Goal: Task Accomplishment & Management: Manage account settings

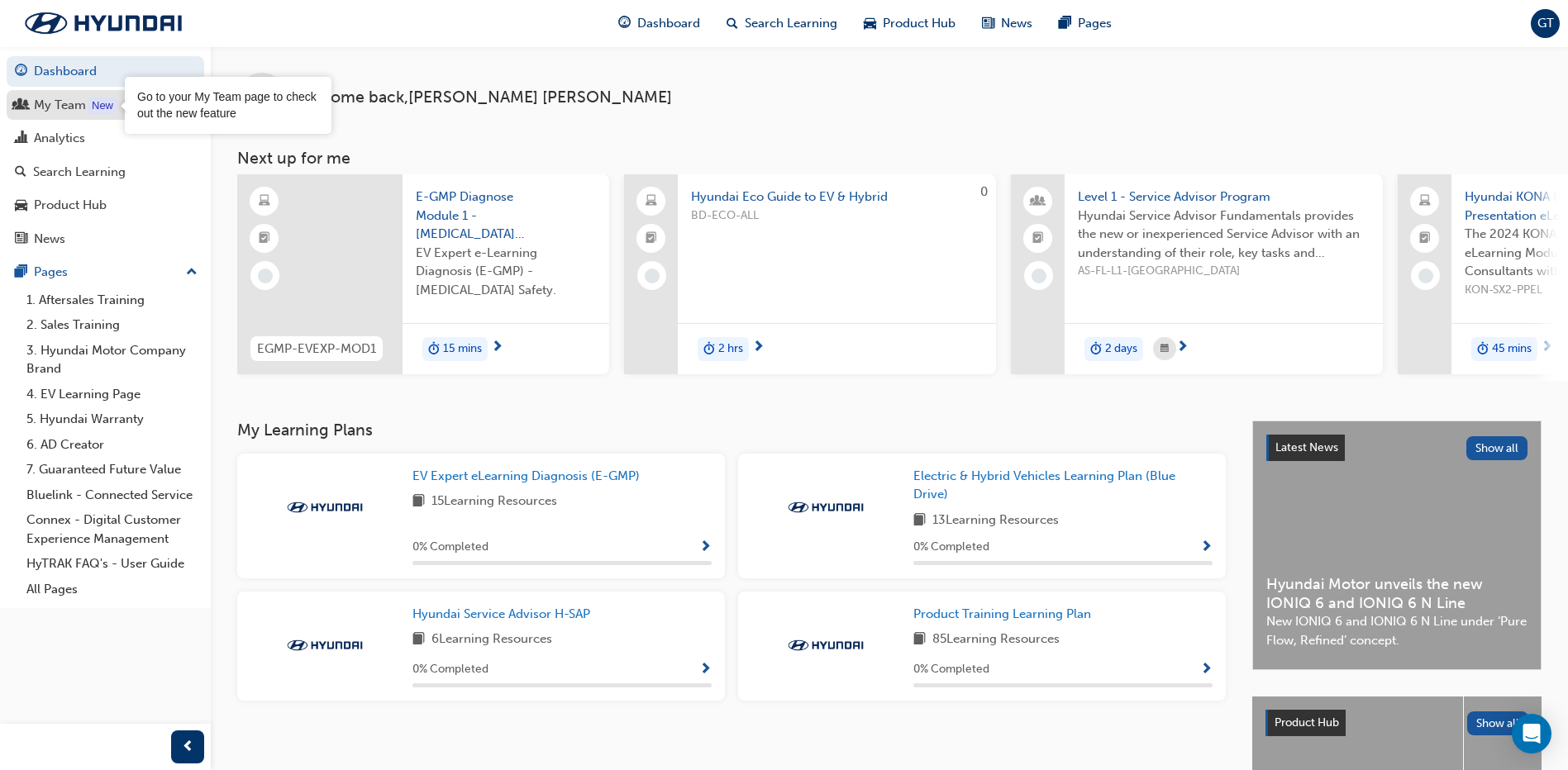
click at [97, 106] on div "New" at bounding box center [102, 105] width 28 height 16
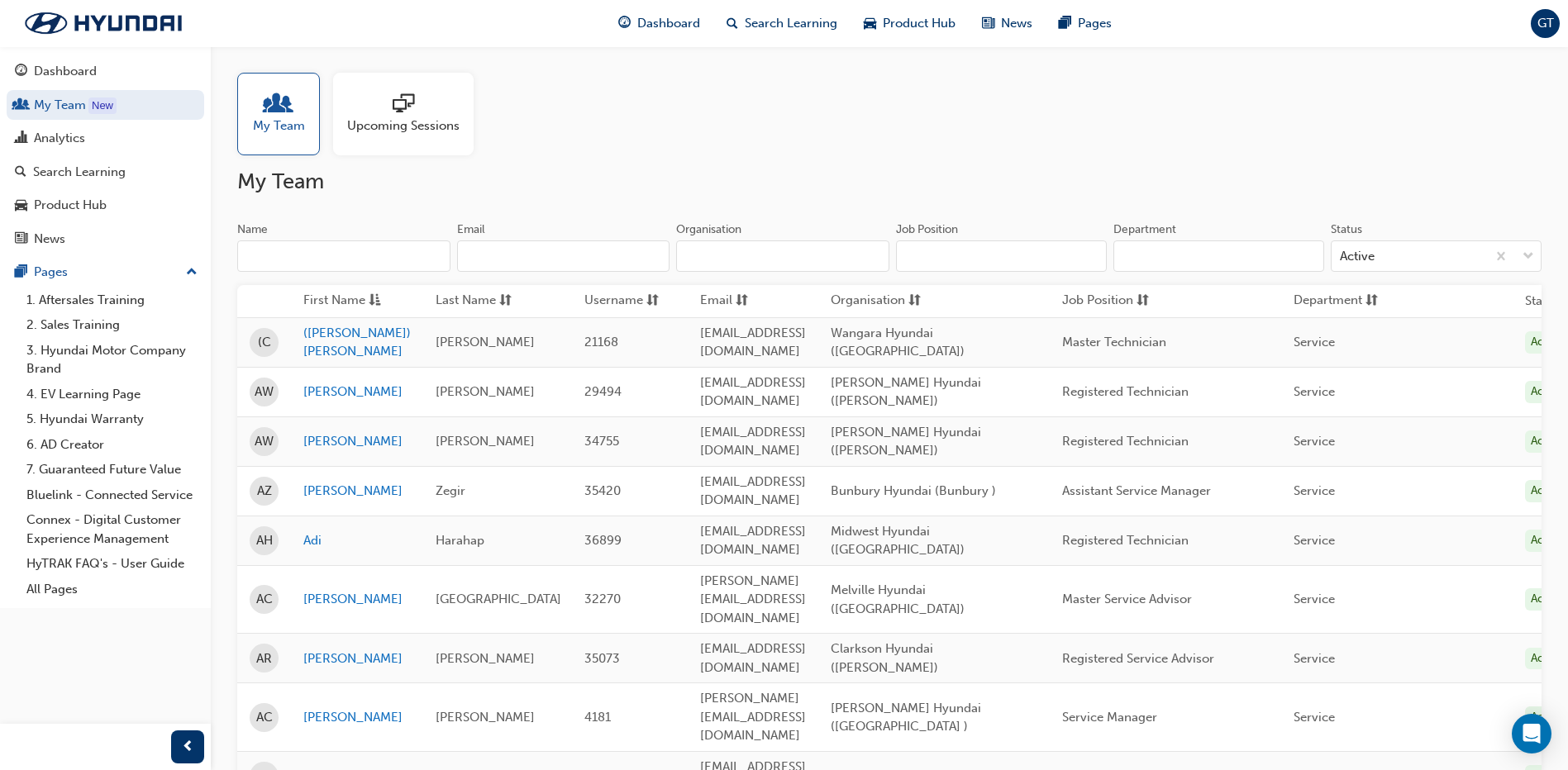
click at [374, 131] on span "Upcoming Sessions" at bounding box center [403, 126] width 113 height 19
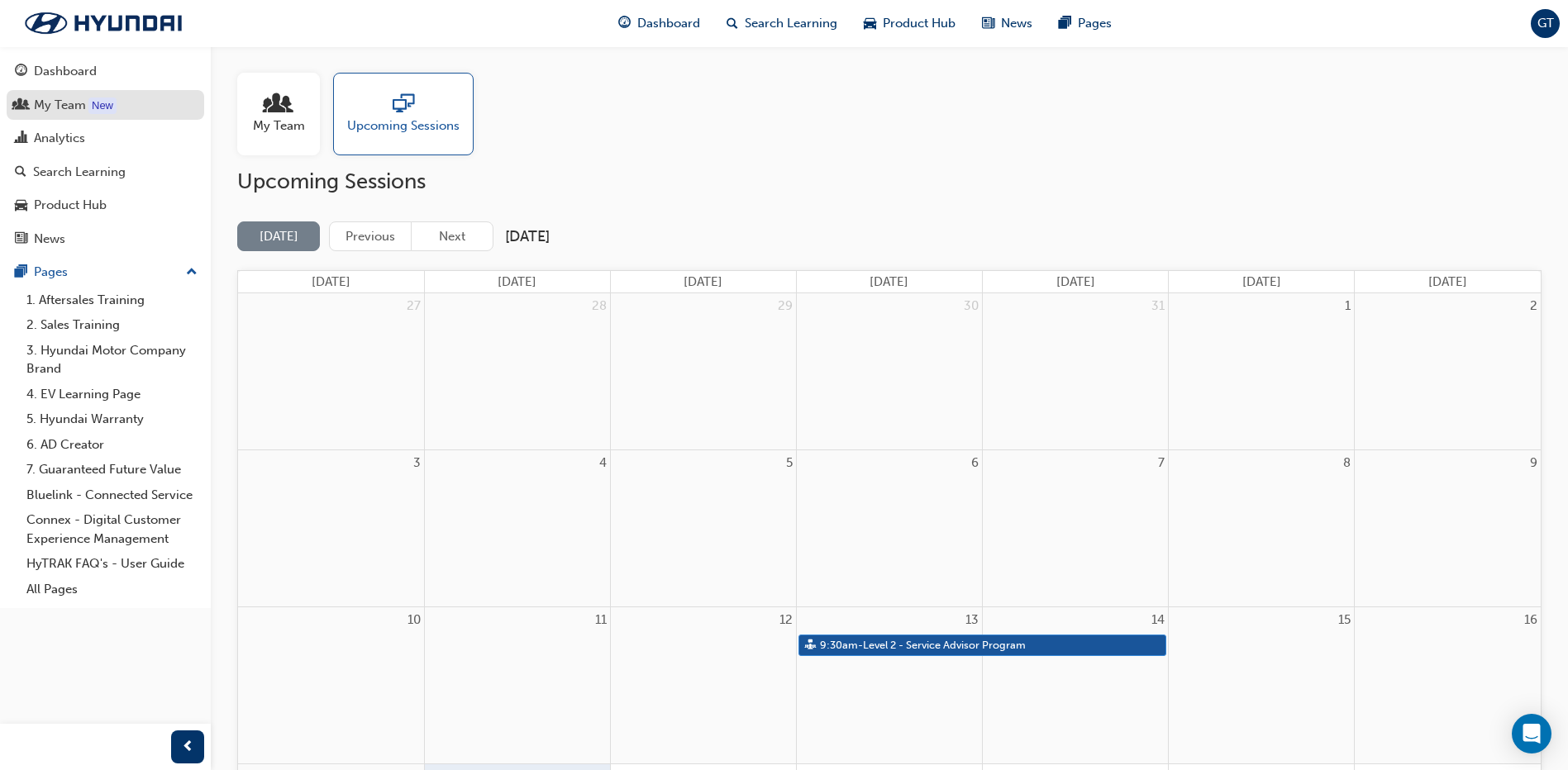
click at [79, 106] on div "My Team" at bounding box center [60, 105] width 52 height 19
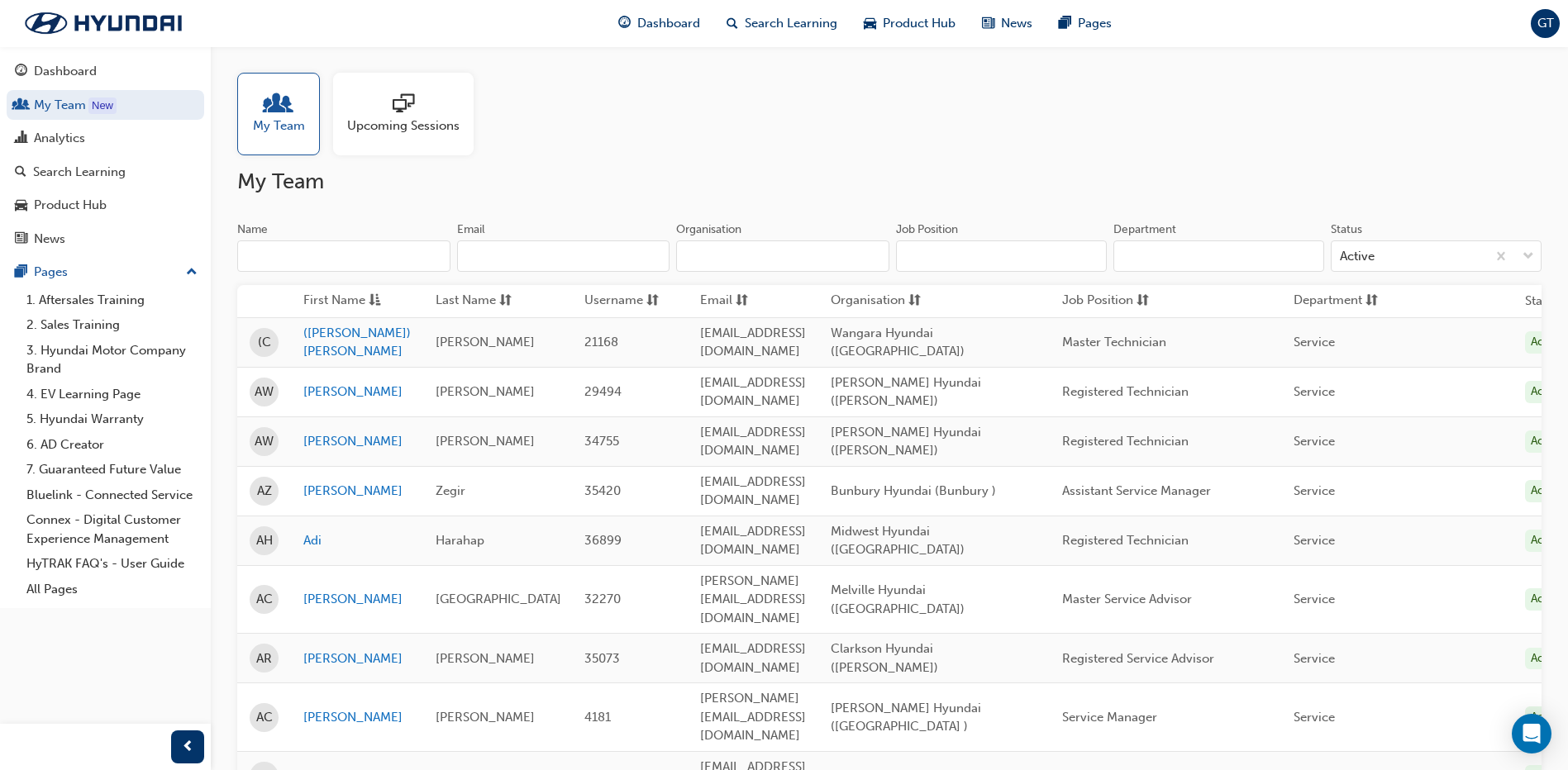
click at [427, 128] on span "Upcoming Sessions" at bounding box center [403, 126] width 113 height 19
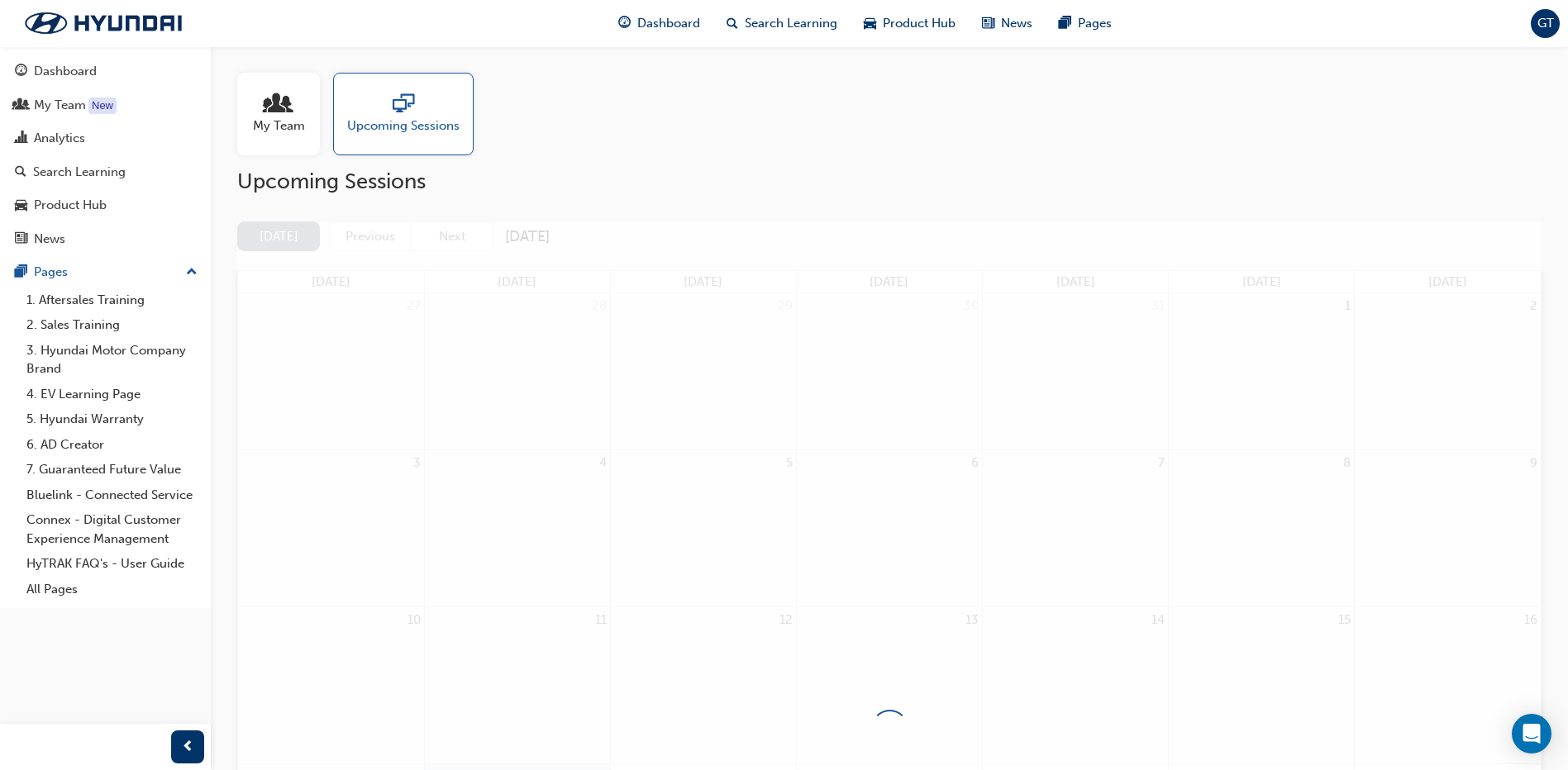
click at [394, 122] on span "Upcoming Sessions" at bounding box center [403, 126] width 113 height 19
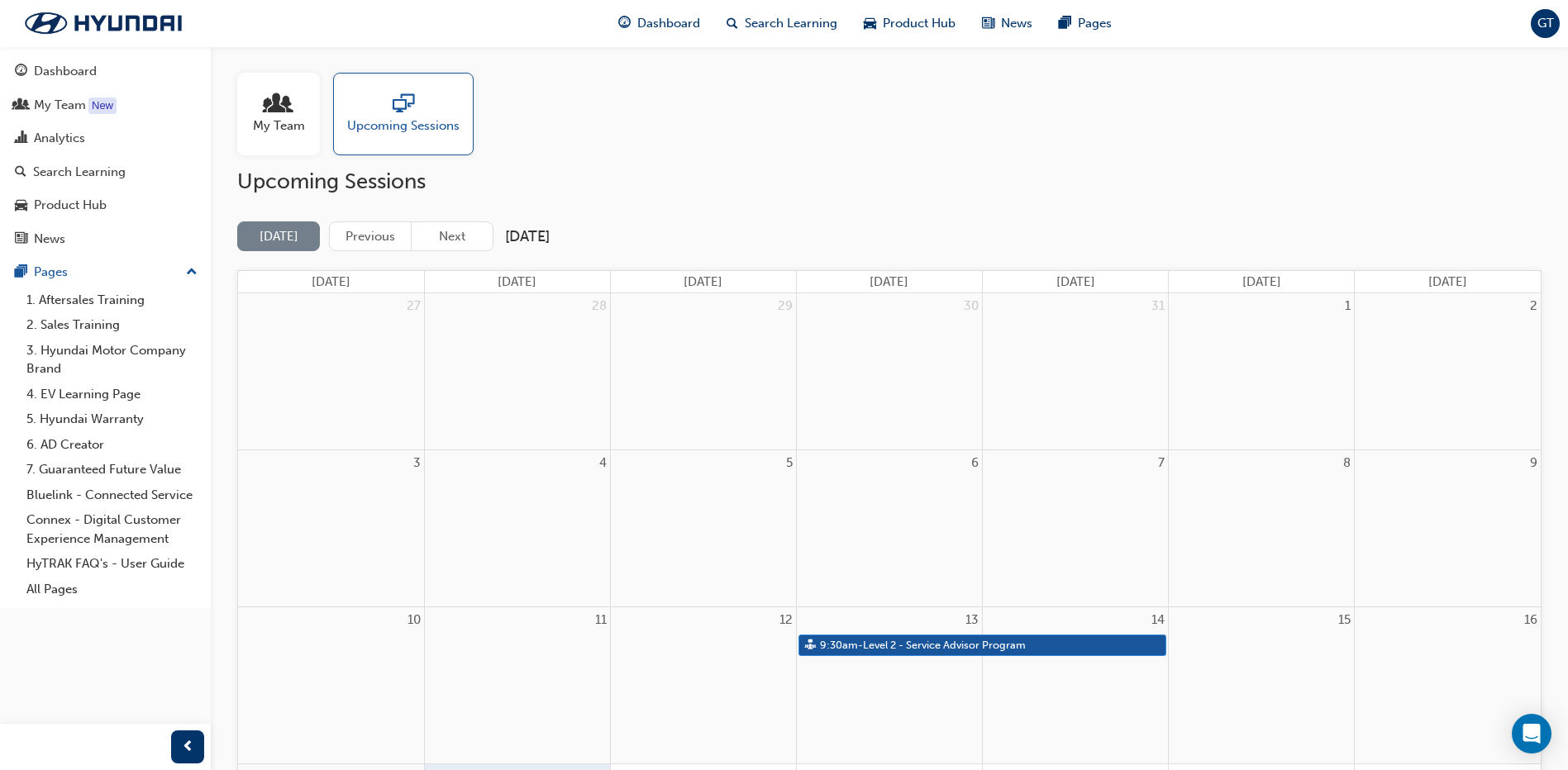
click at [300, 118] on span "My Team" at bounding box center [278, 126] width 52 height 19
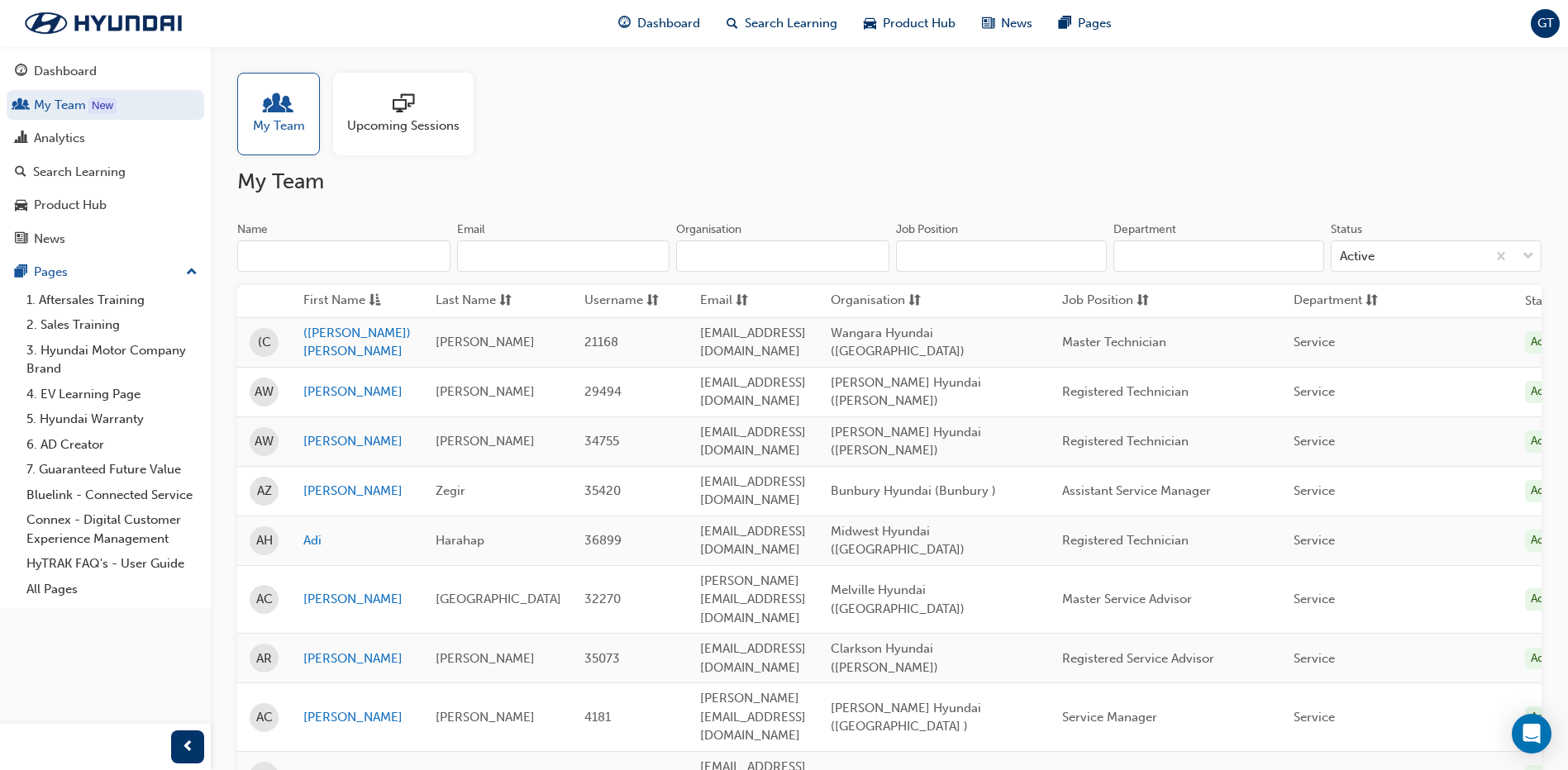
click at [719, 257] on input "Organisation" at bounding box center [782, 256] width 213 height 31
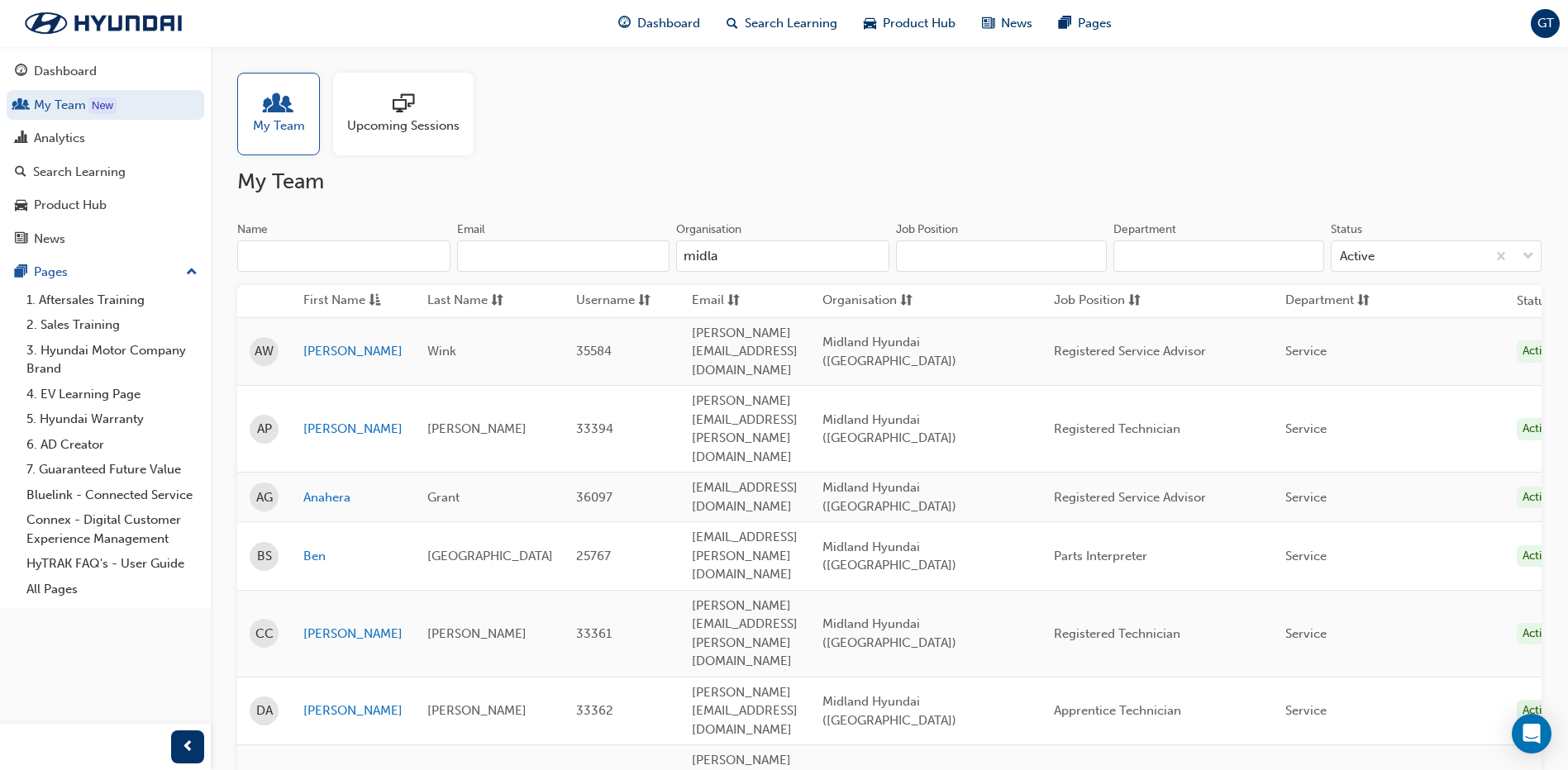
type input "midla"
click at [952, 134] on div "My Team Upcoming Sessions" at bounding box center [888, 114] width 1304 height 82
click at [415, 114] on div at bounding box center [403, 105] width 113 height 23
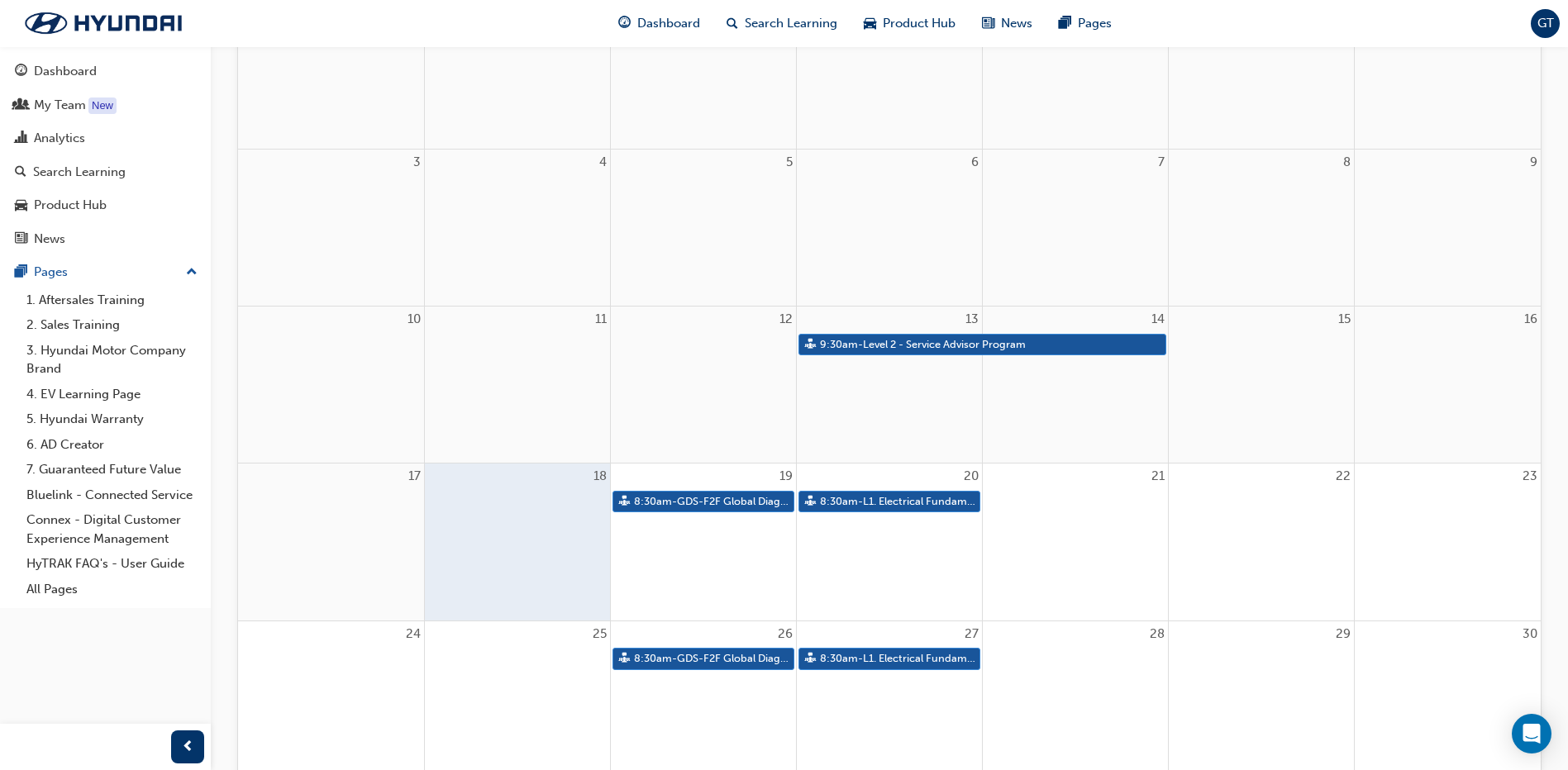
scroll to position [331, 0]
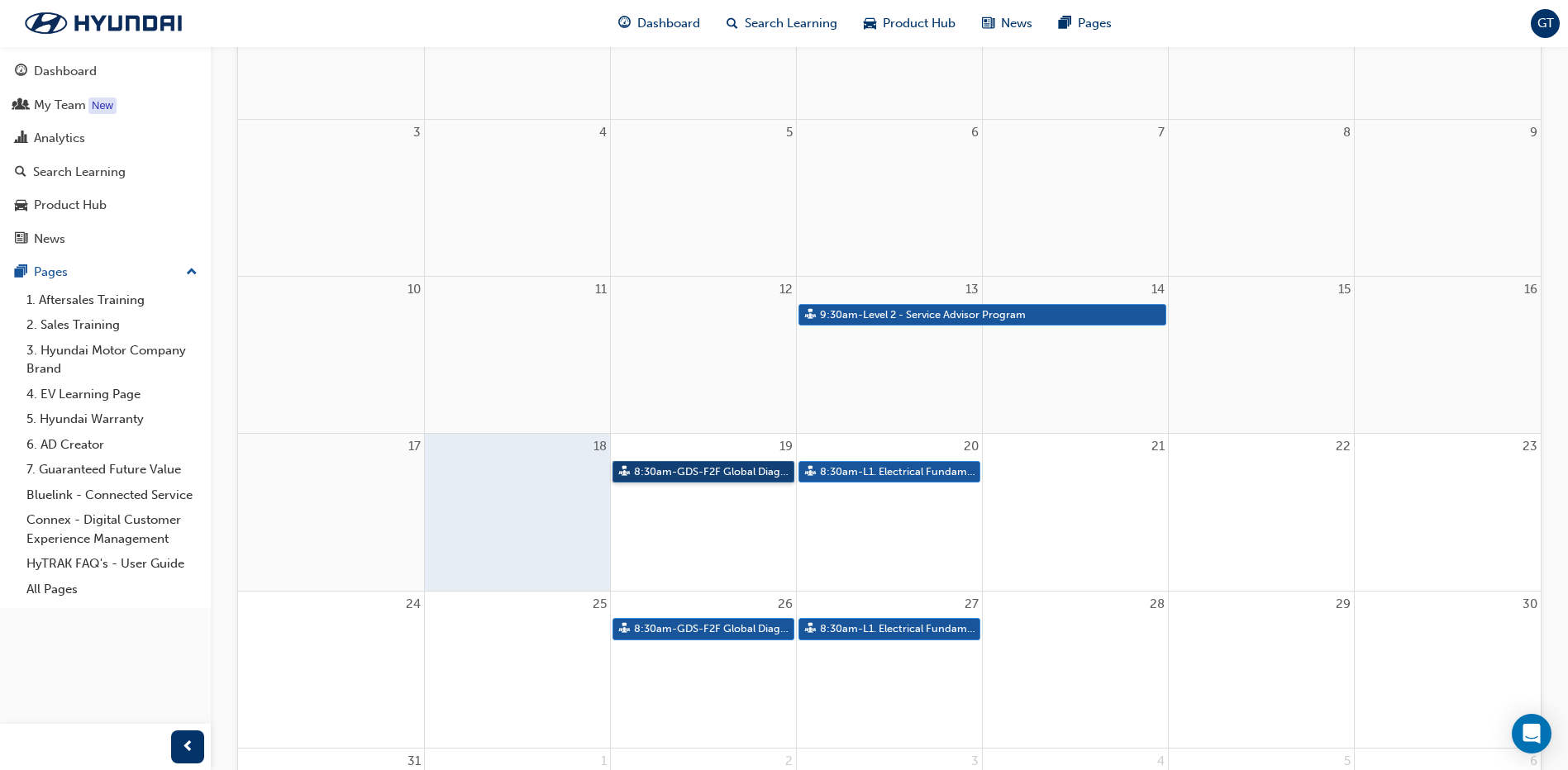
click at [704, 475] on link "8:30am - GDS-F2F Global Diagnostic System" at bounding box center [704, 473] width 182 height 23
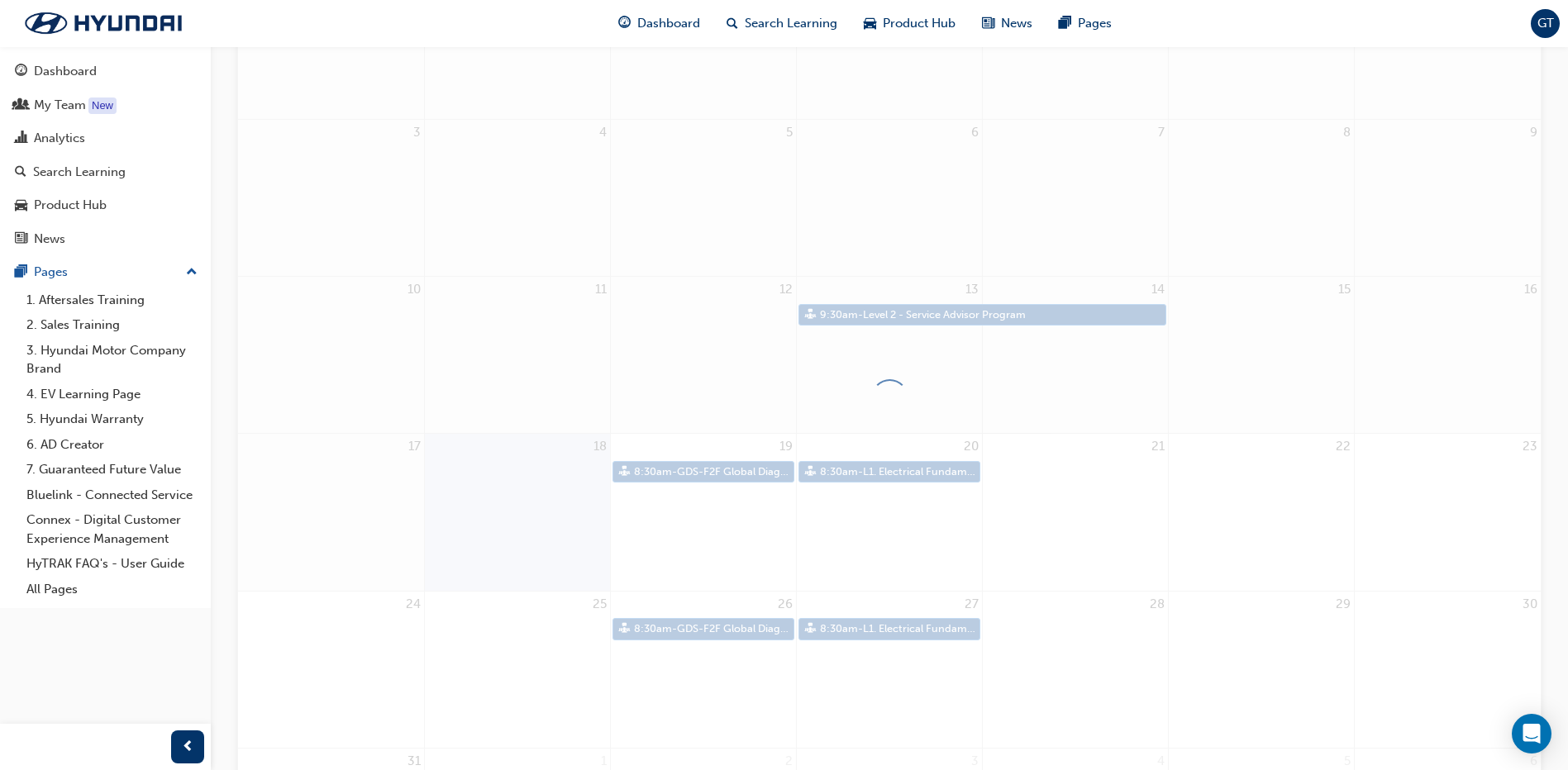
click at [704, 475] on div at bounding box center [888, 399] width 1304 height 1015
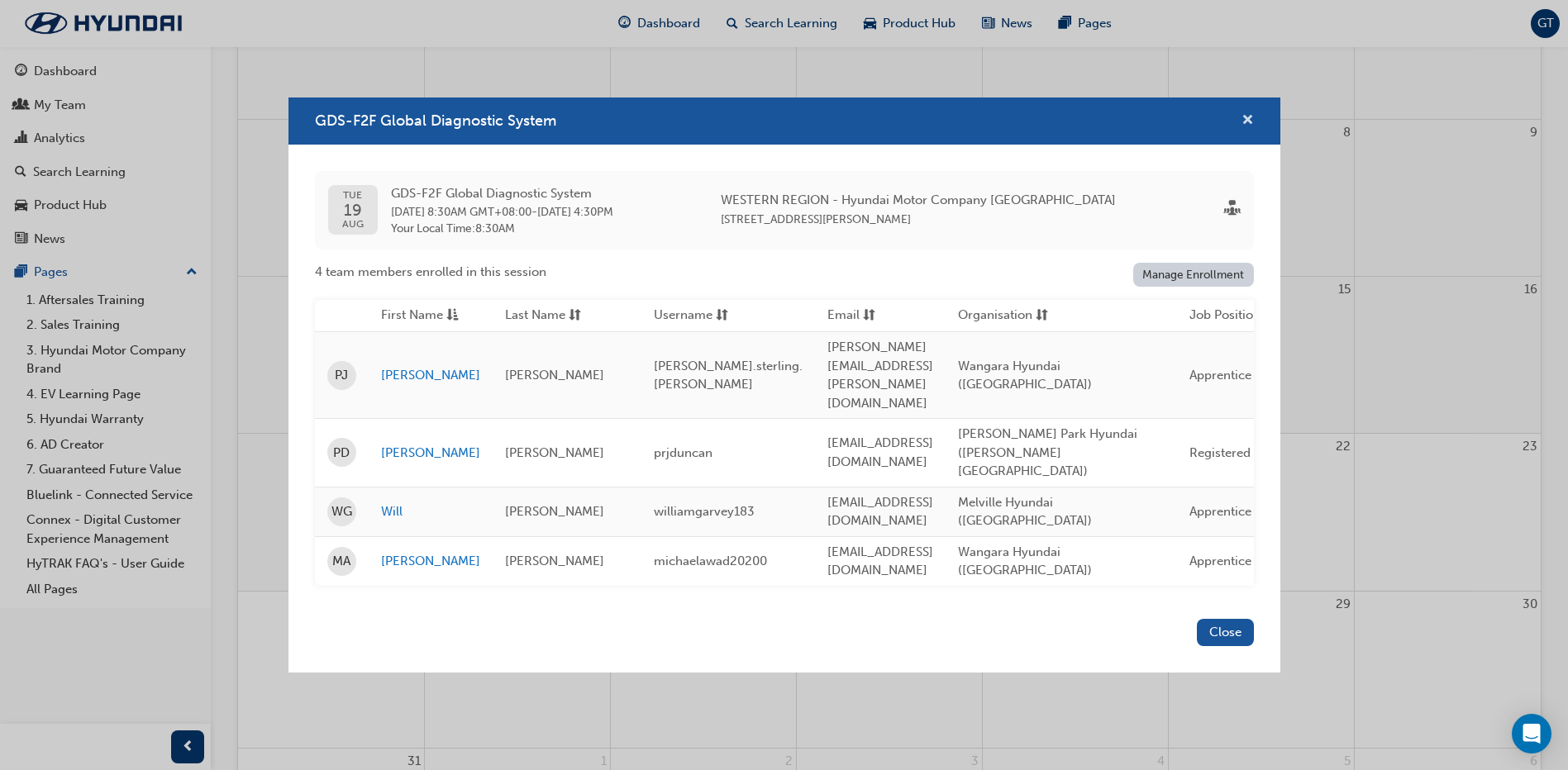
click at [1243, 129] on span "cross-icon" at bounding box center [1247, 121] width 12 height 15
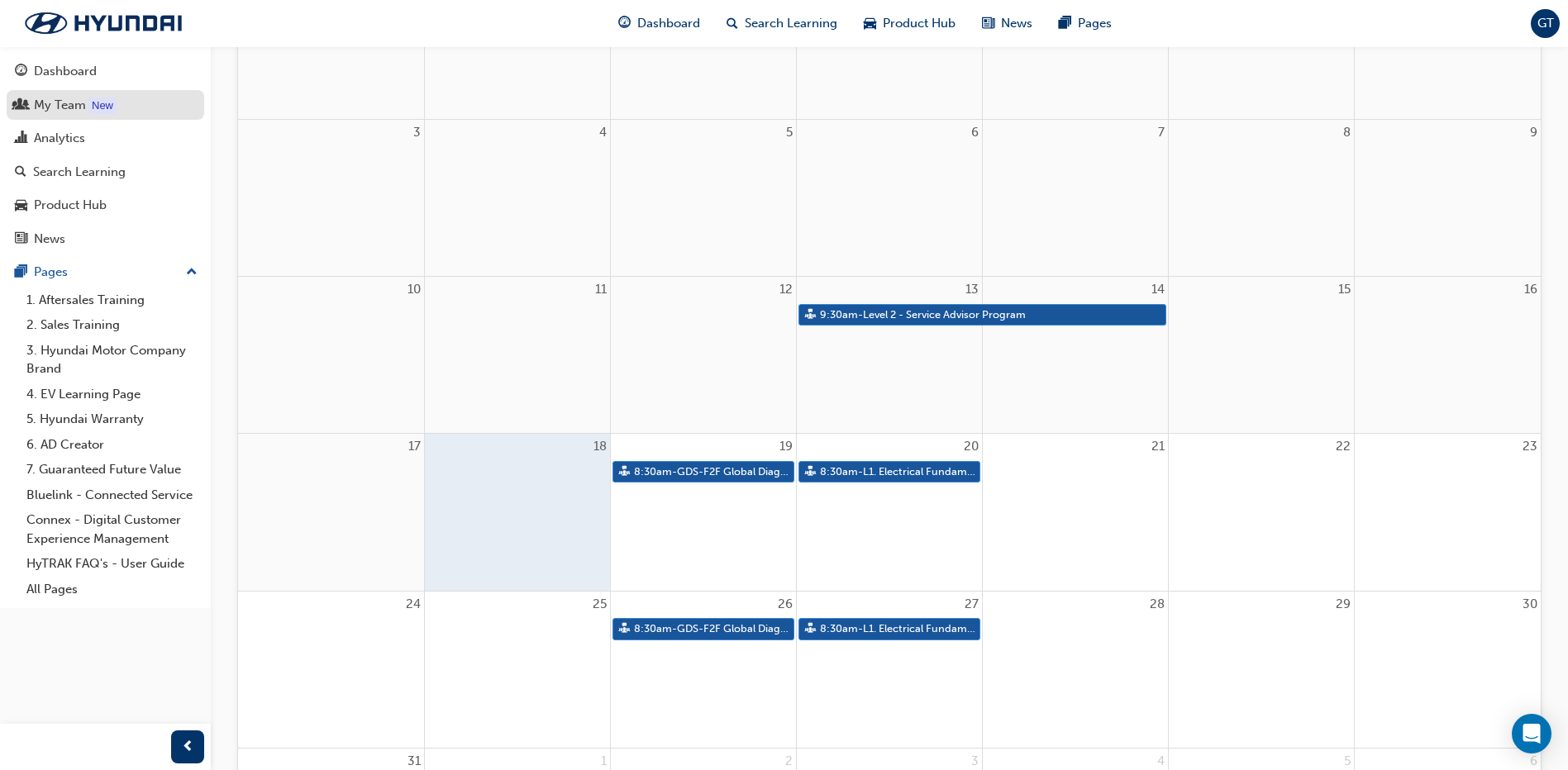
click at [62, 105] on div "My Team" at bounding box center [60, 105] width 52 height 19
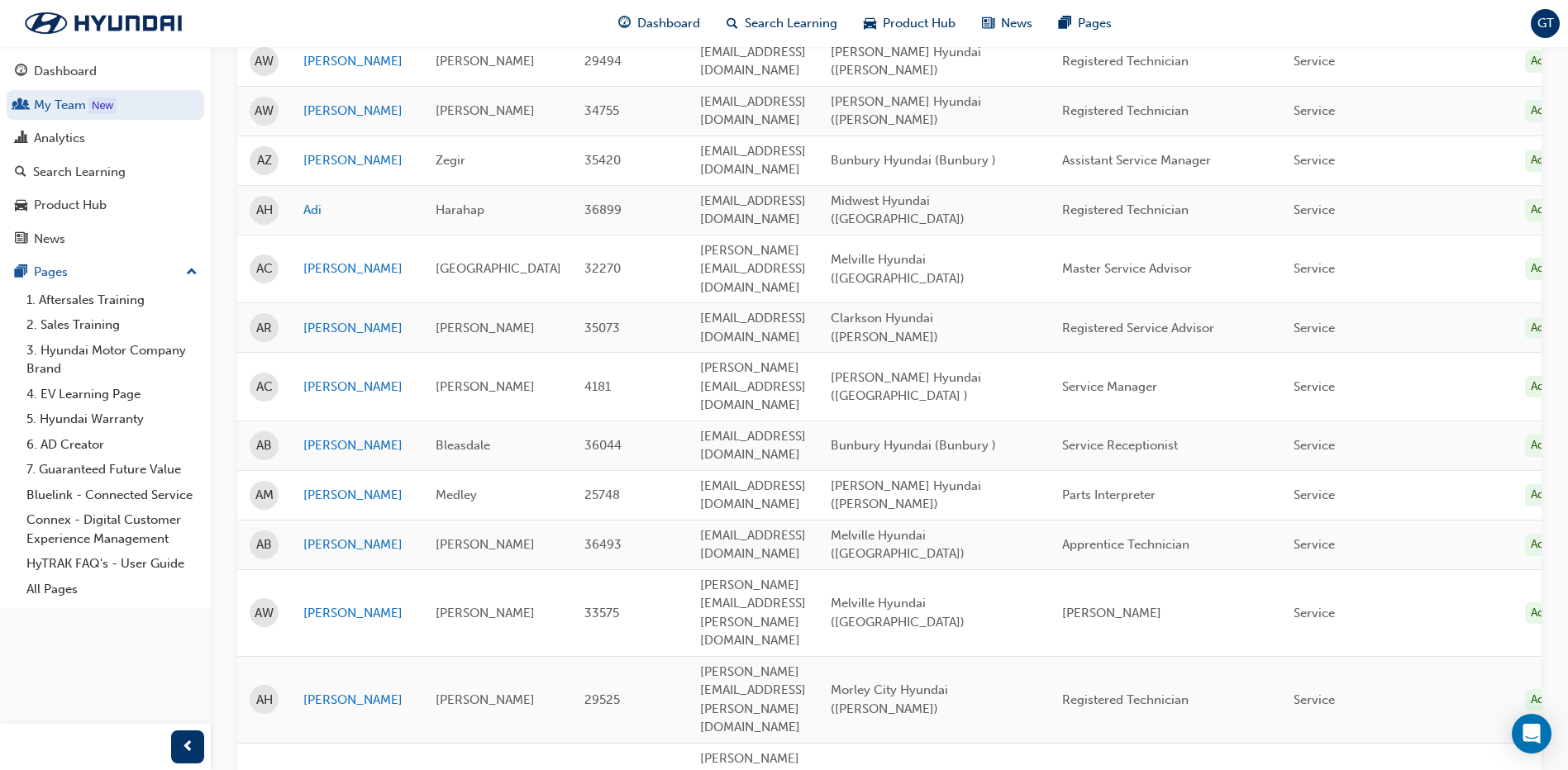
scroll to position [82, 0]
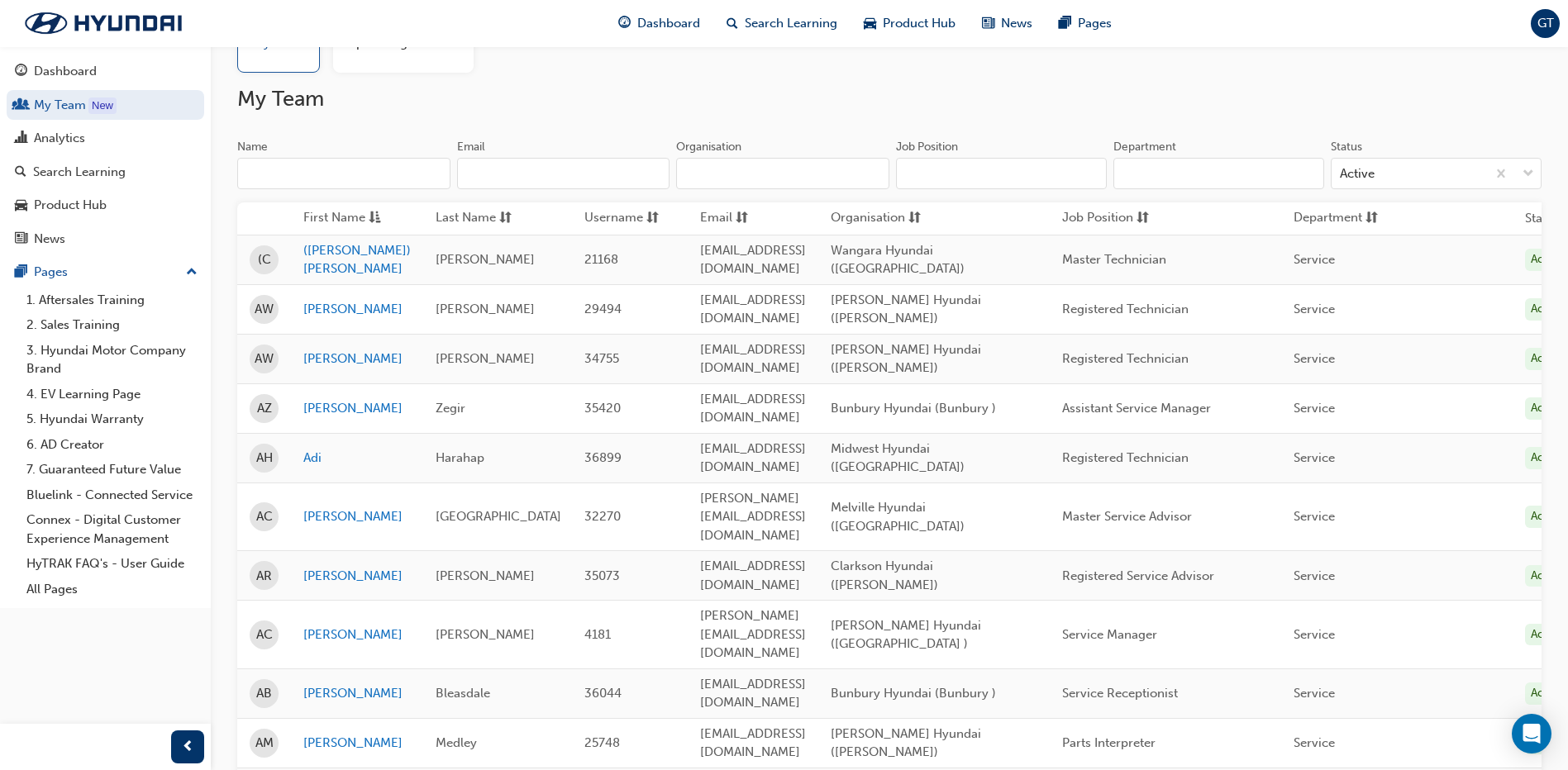
click at [437, 170] on input "Name" at bounding box center [343, 173] width 213 height 31
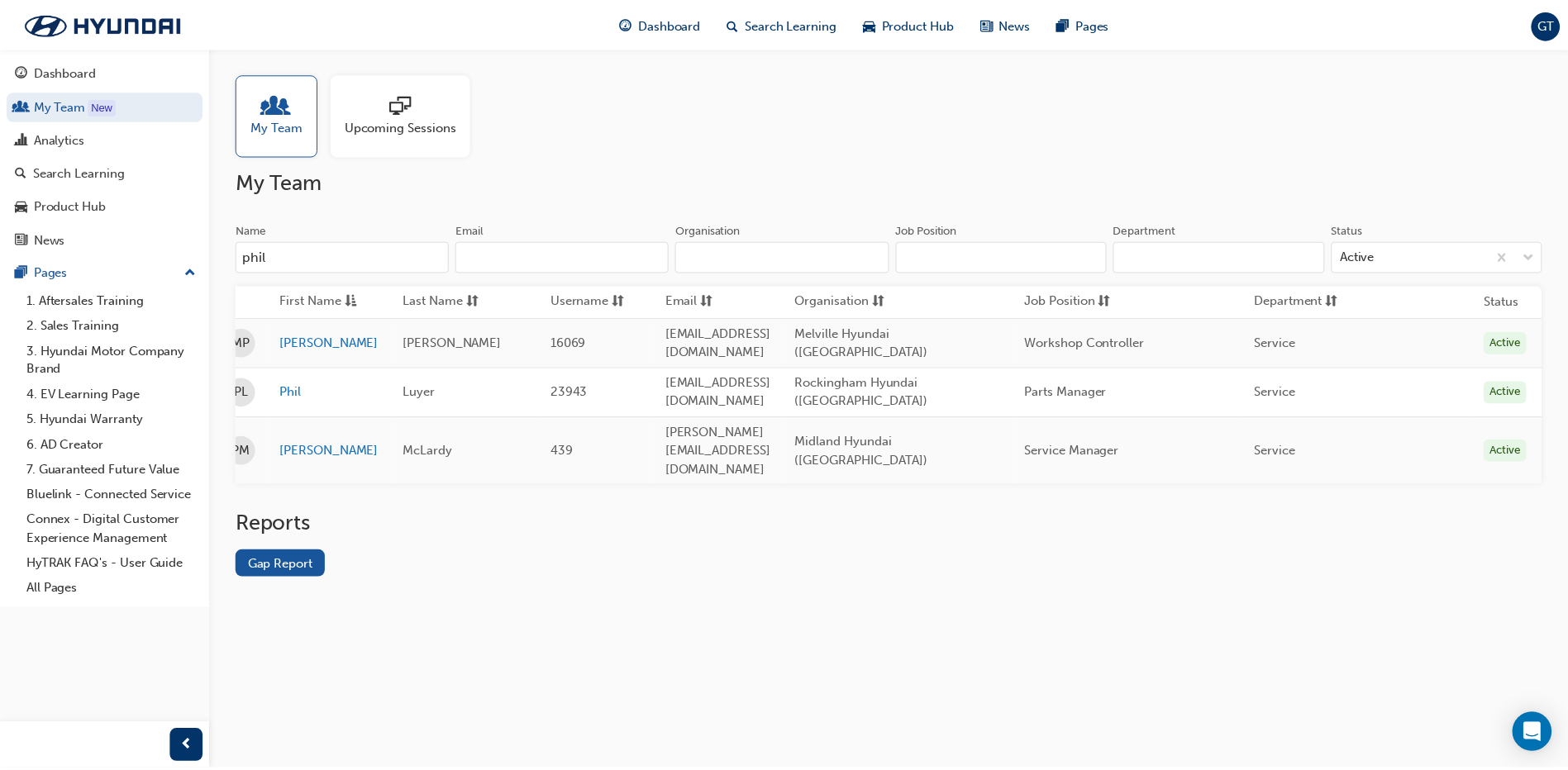
scroll to position [0, 0]
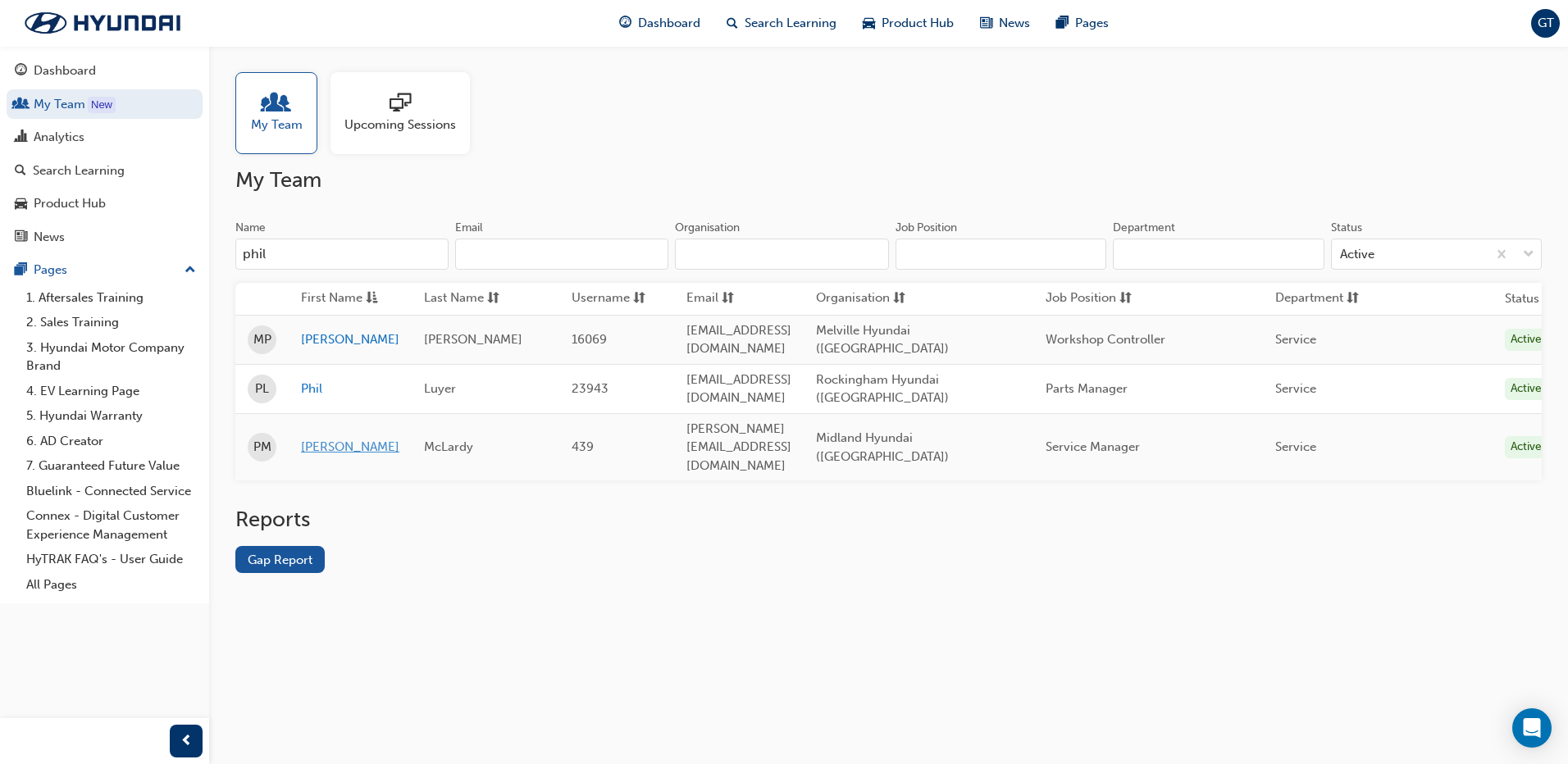
type input "phil"
click at [311, 438] on link "[PERSON_NAME]" at bounding box center [349, 447] width 99 height 19
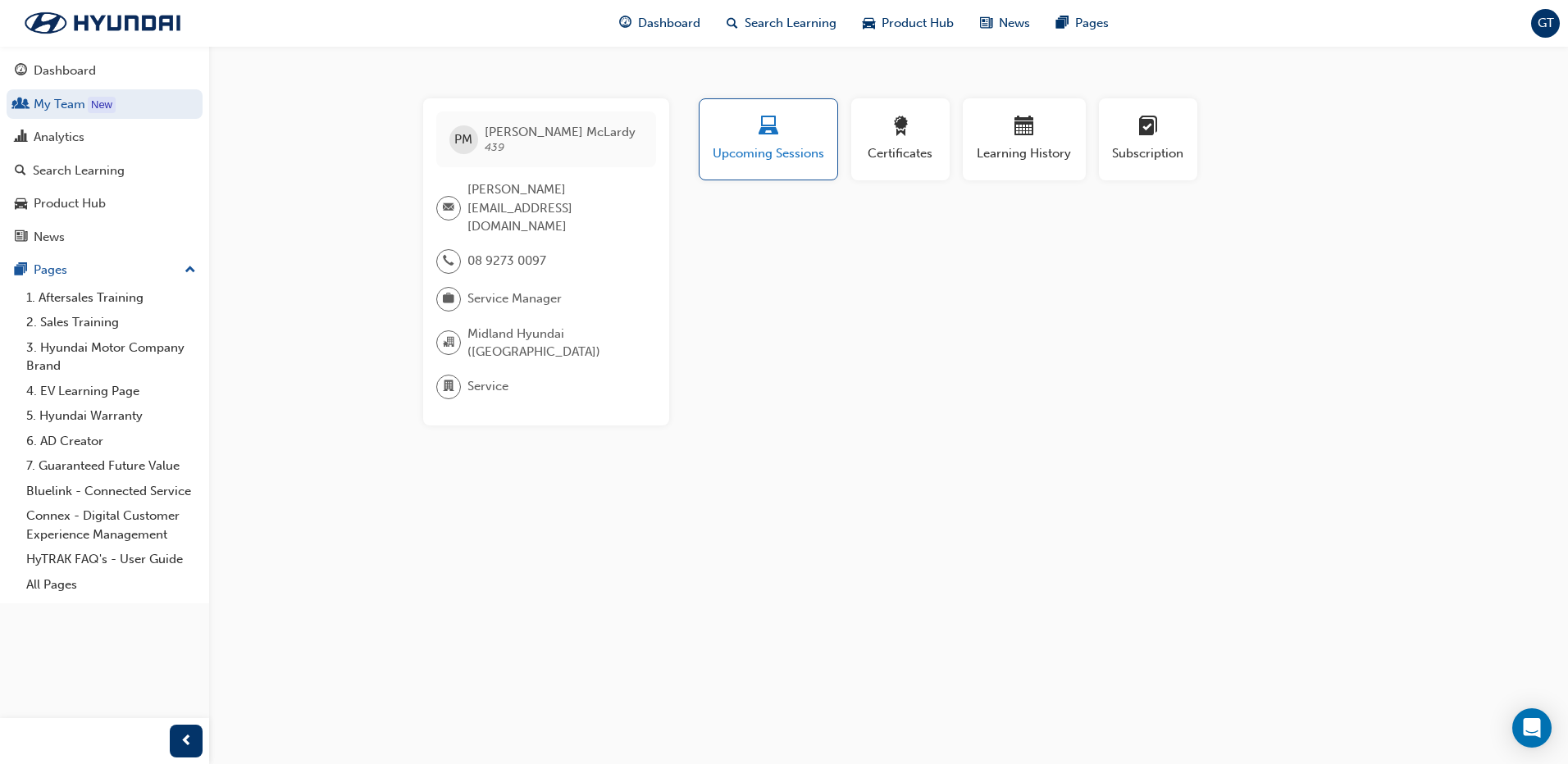
click at [774, 135] on span "laptop-icon" at bounding box center [768, 128] width 20 height 23
click at [803, 158] on span "Upcoming Sessions" at bounding box center [768, 154] width 113 height 19
click at [768, 147] on span "Upcoming Sessions" at bounding box center [768, 154] width 113 height 19
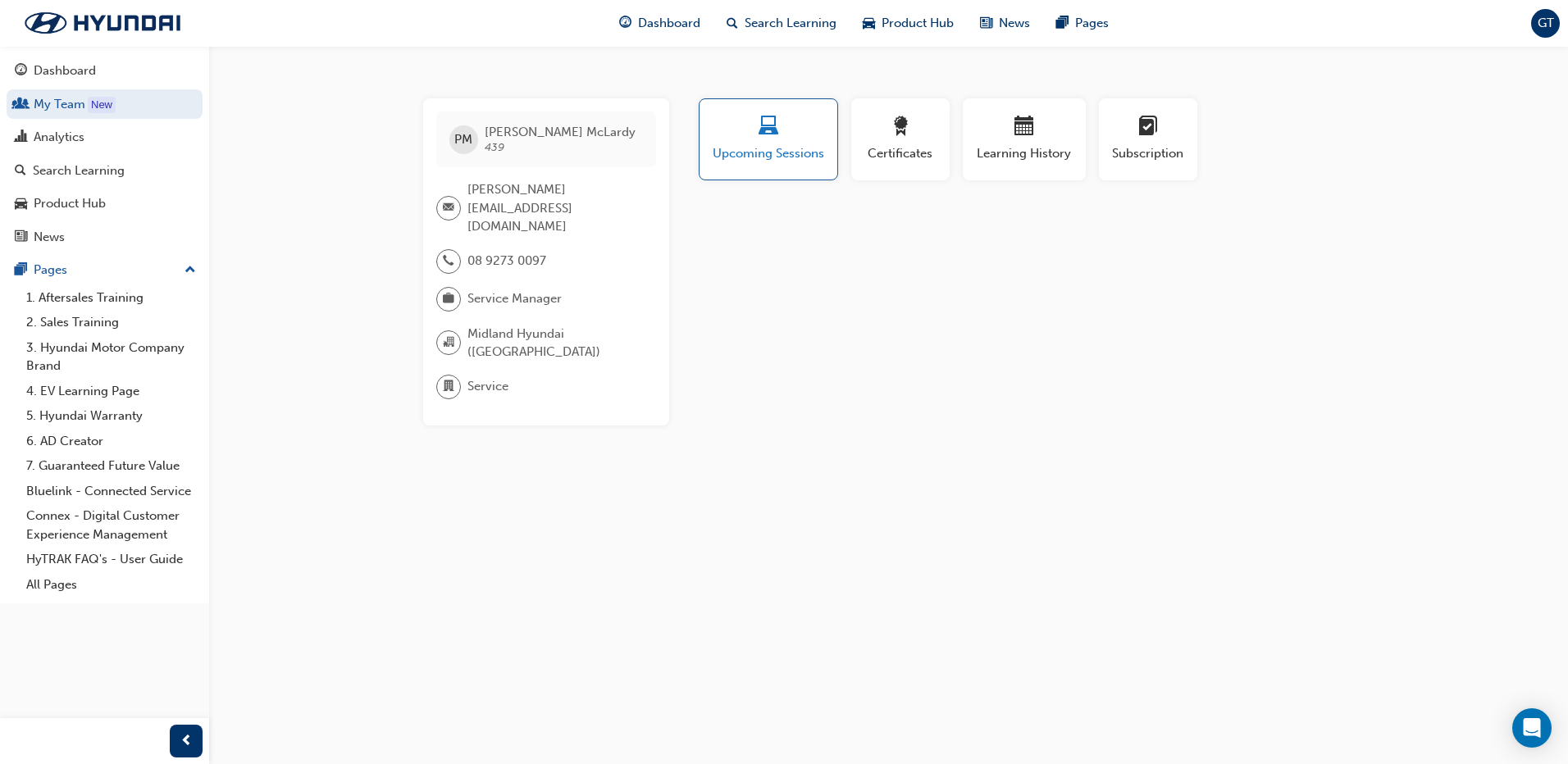
click at [768, 148] on span "Upcoming Sessions" at bounding box center [768, 154] width 113 height 19
click at [768, 148] on span "Upcoming Sessions" at bounding box center [768, 154] width 113 height 19
click at [768, 150] on span "Upcoming Sessions" at bounding box center [768, 154] width 113 height 19
click at [769, 151] on span "Upcoming Sessions" at bounding box center [768, 154] width 113 height 19
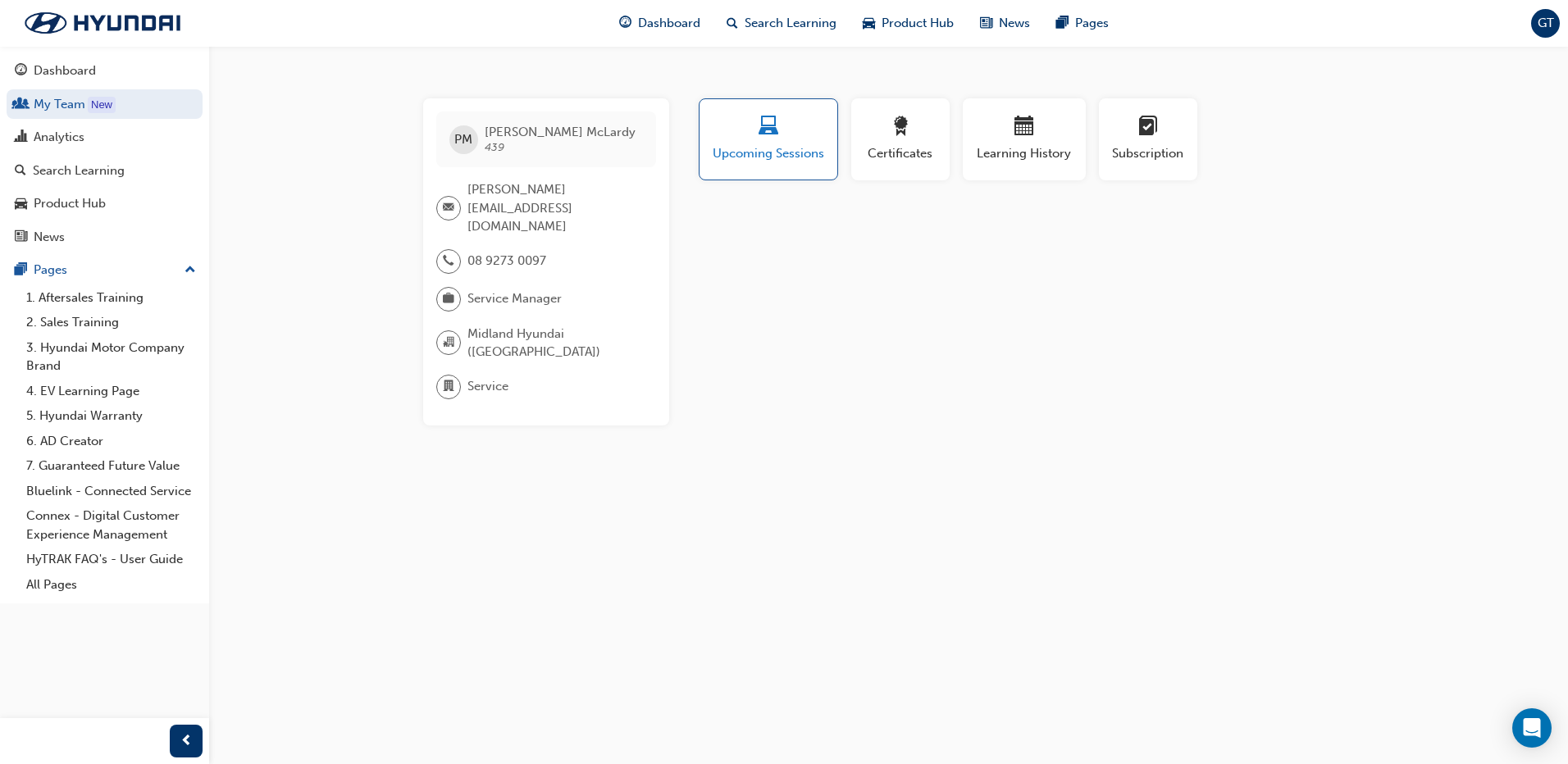
click at [769, 153] on span "Upcoming Sessions" at bounding box center [768, 154] width 113 height 19
click at [100, 172] on div "Search Learning" at bounding box center [79, 171] width 92 height 19
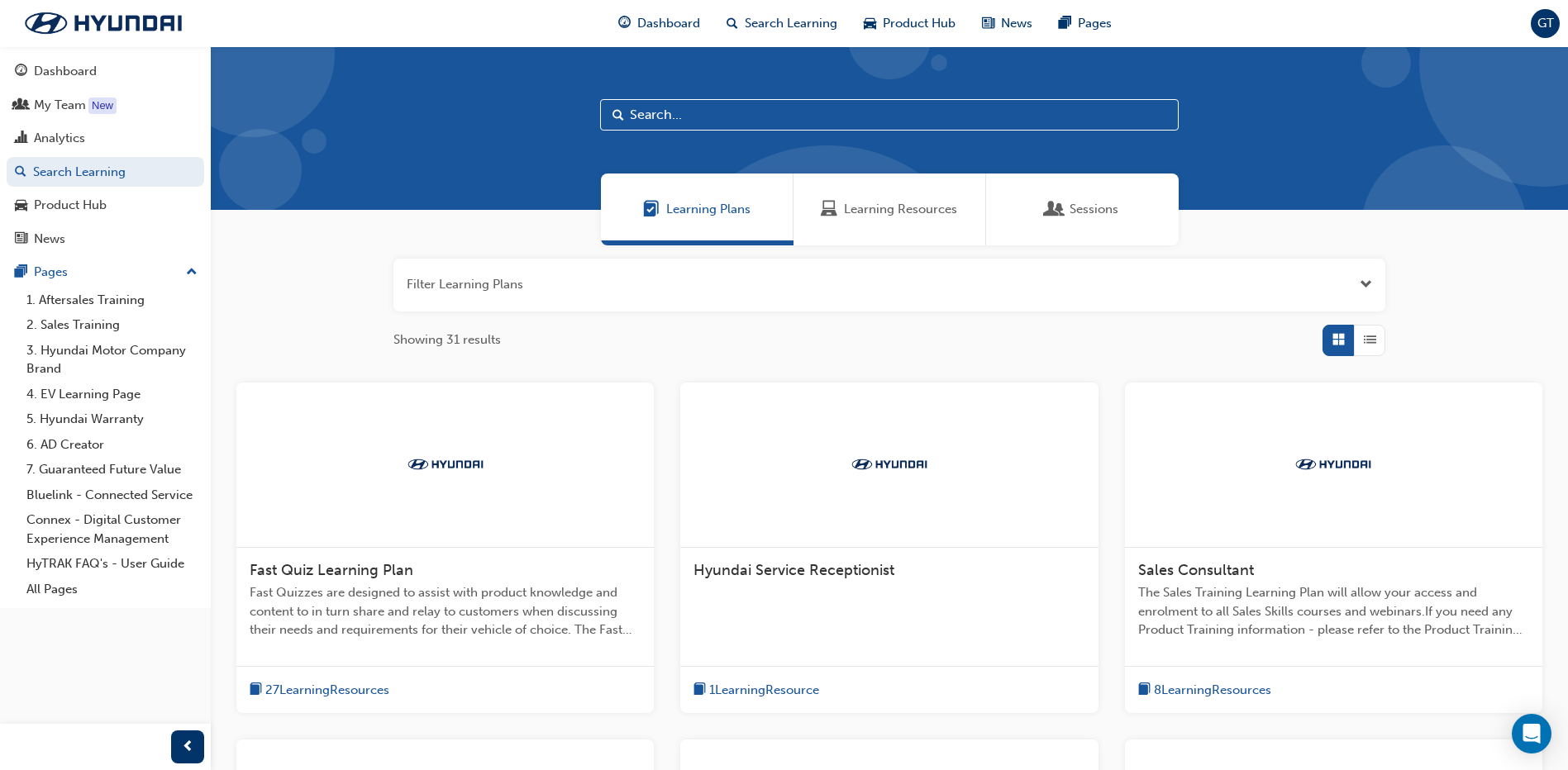
click at [711, 116] on input "text" at bounding box center [889, 115] width 579 height 31
click at [114, 295] on link "1. Aftersales Training" at bounding box center [112, 300] width 185 height 26
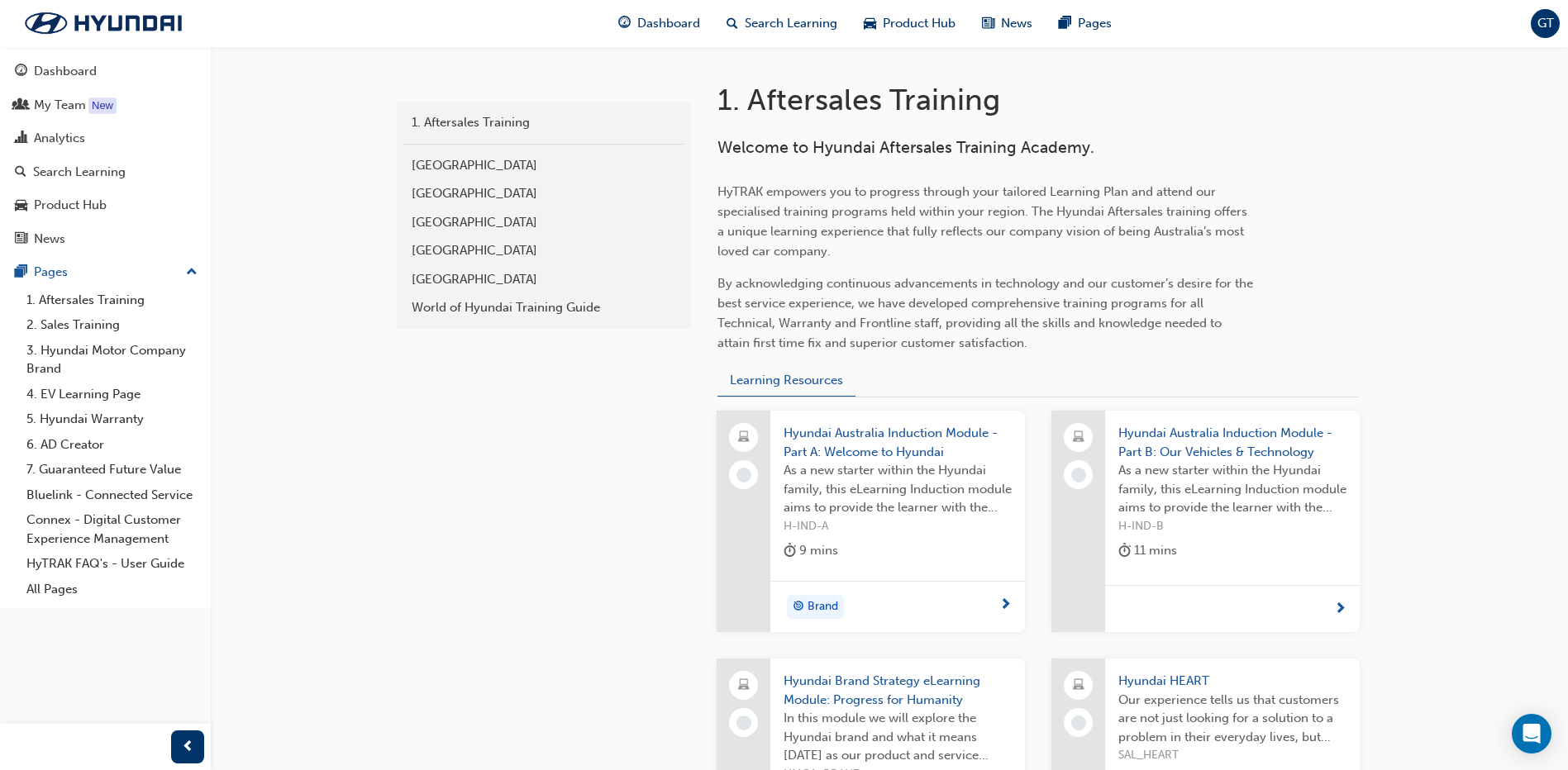
scroll to position [331, 0]
click at [487, 253] on div "[GEOGRAPHIC_DATA]" at bounding box center [543, 248] width 264 height 19
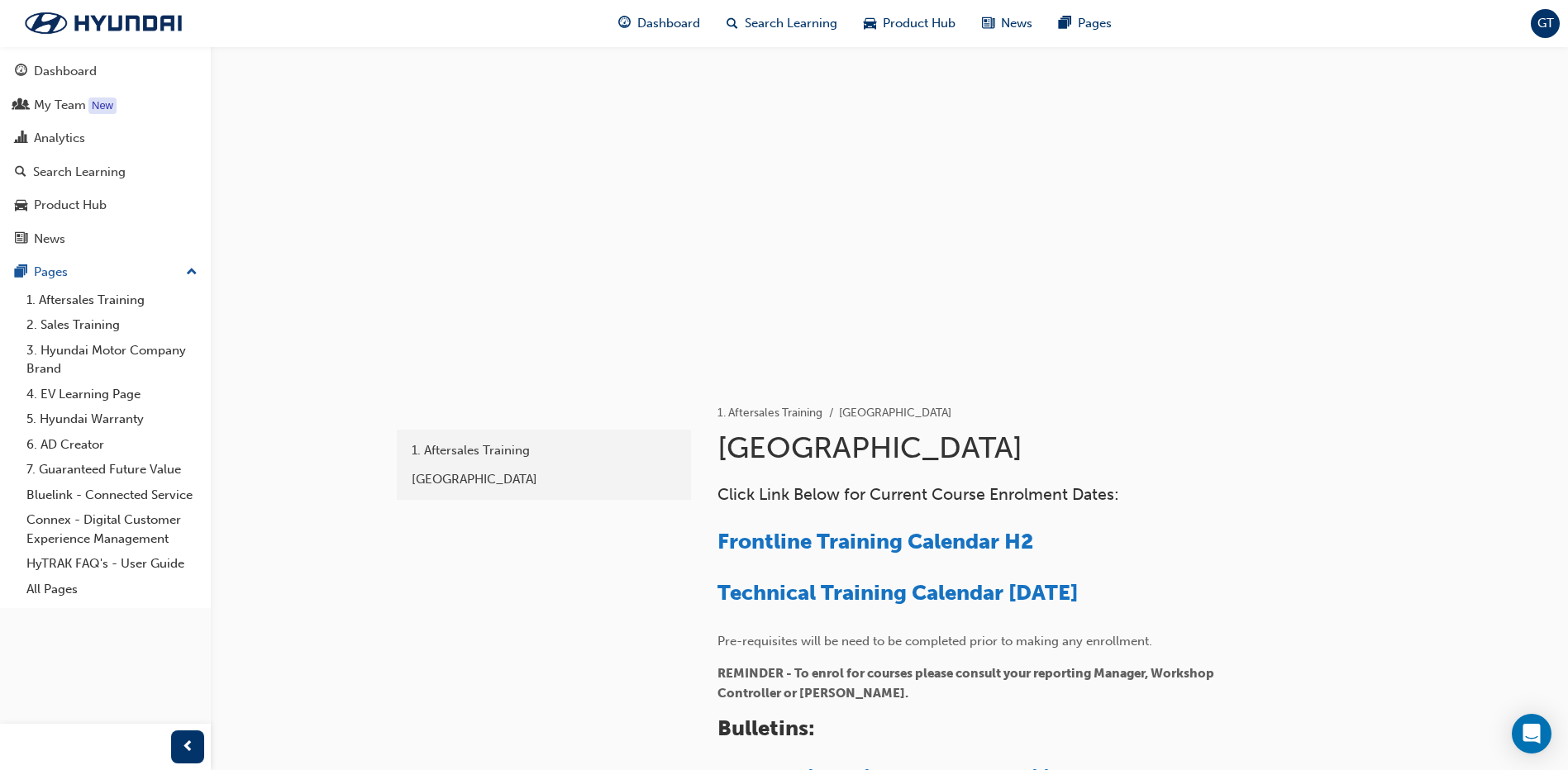
scroll to position [82, 0]
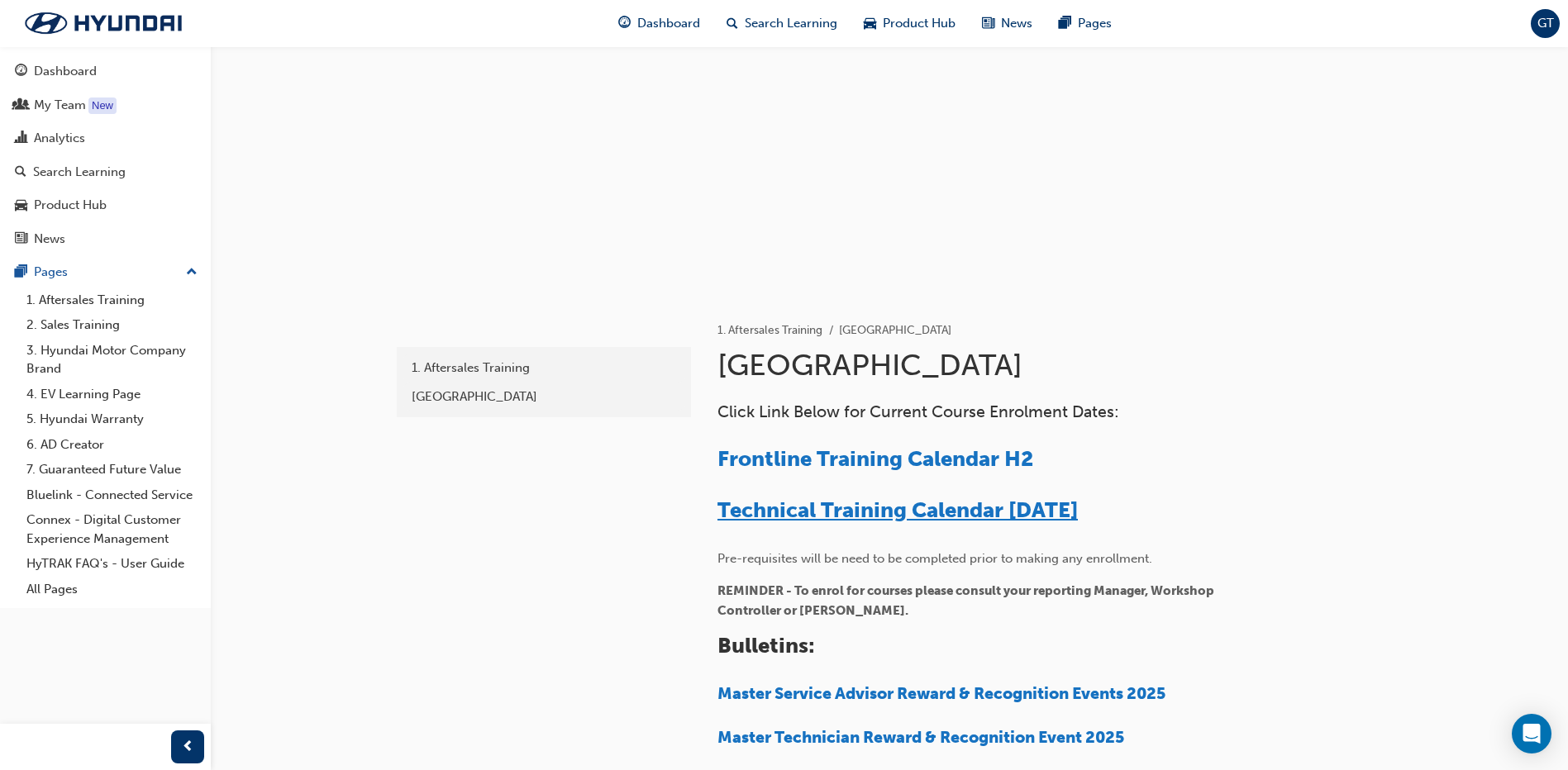
click at [900, 510] on span "Technical Training Calendar [DATE]" at bounding box center [898, 510] width 361 height 26
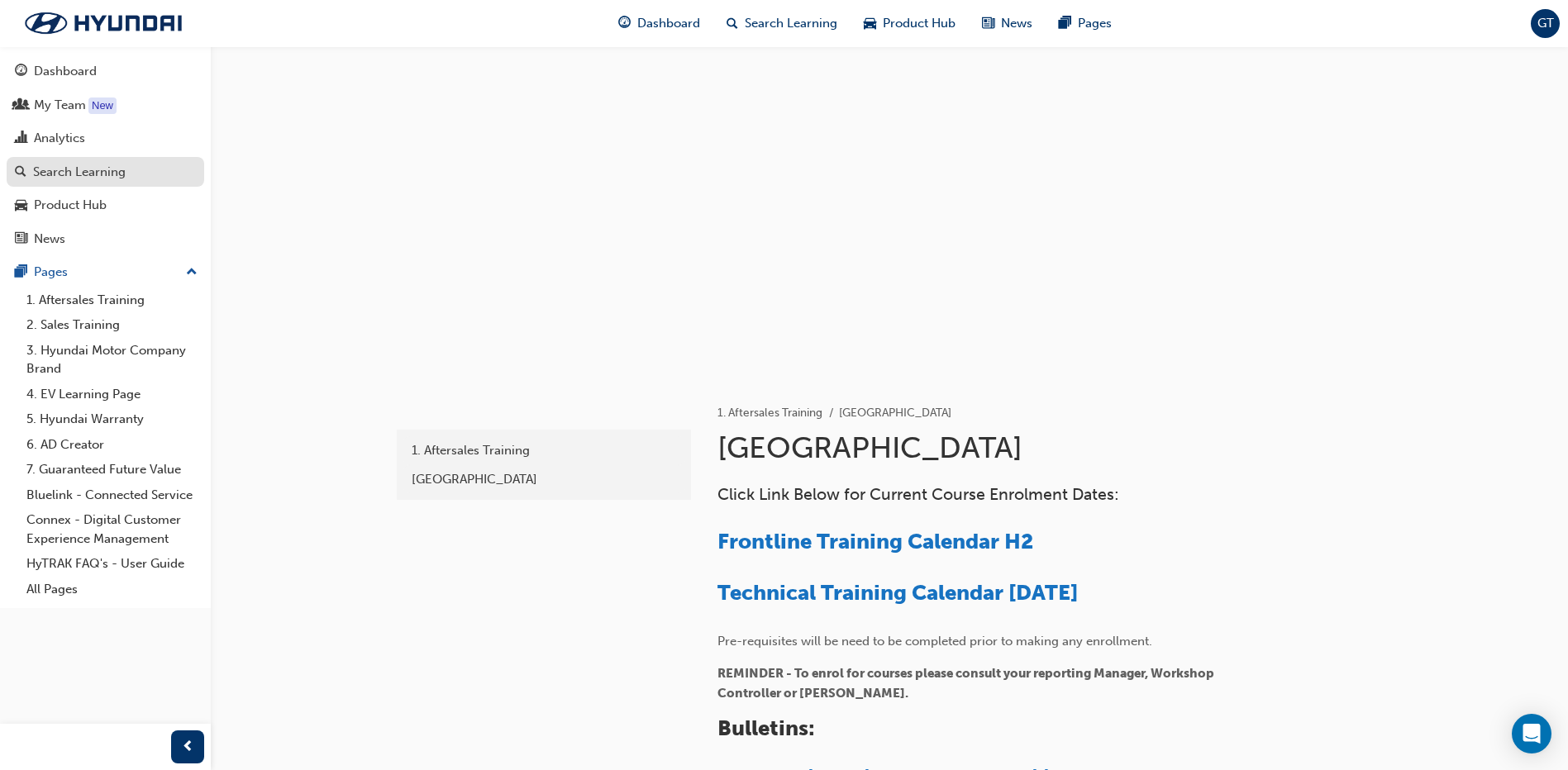
click at [109, 172] on div "Search Learning" at bounding box center [80, 172] width 93 height 19
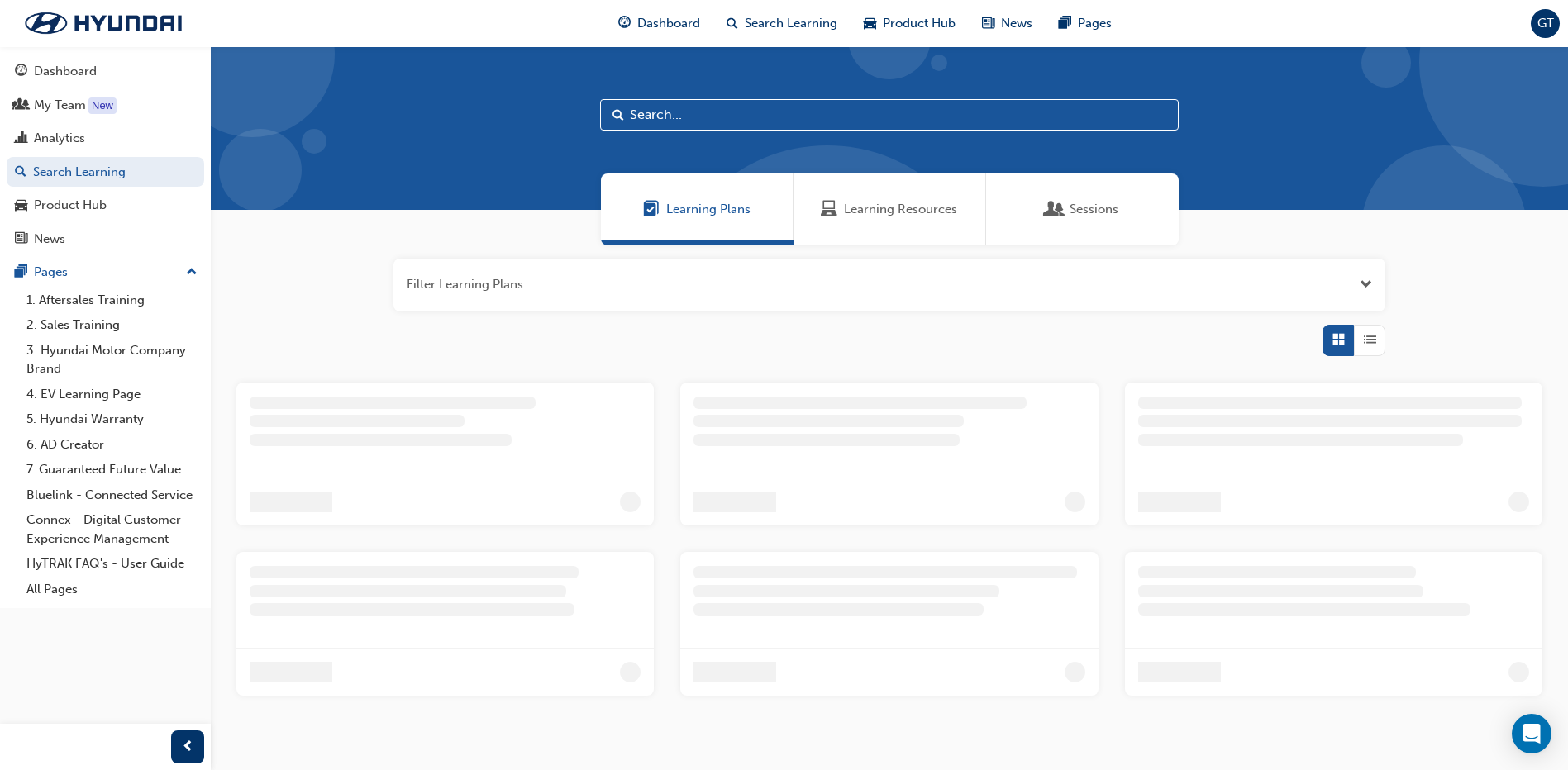
click at [789, 114] on input "text" at bounding box center [889, 115] width 579 height 31
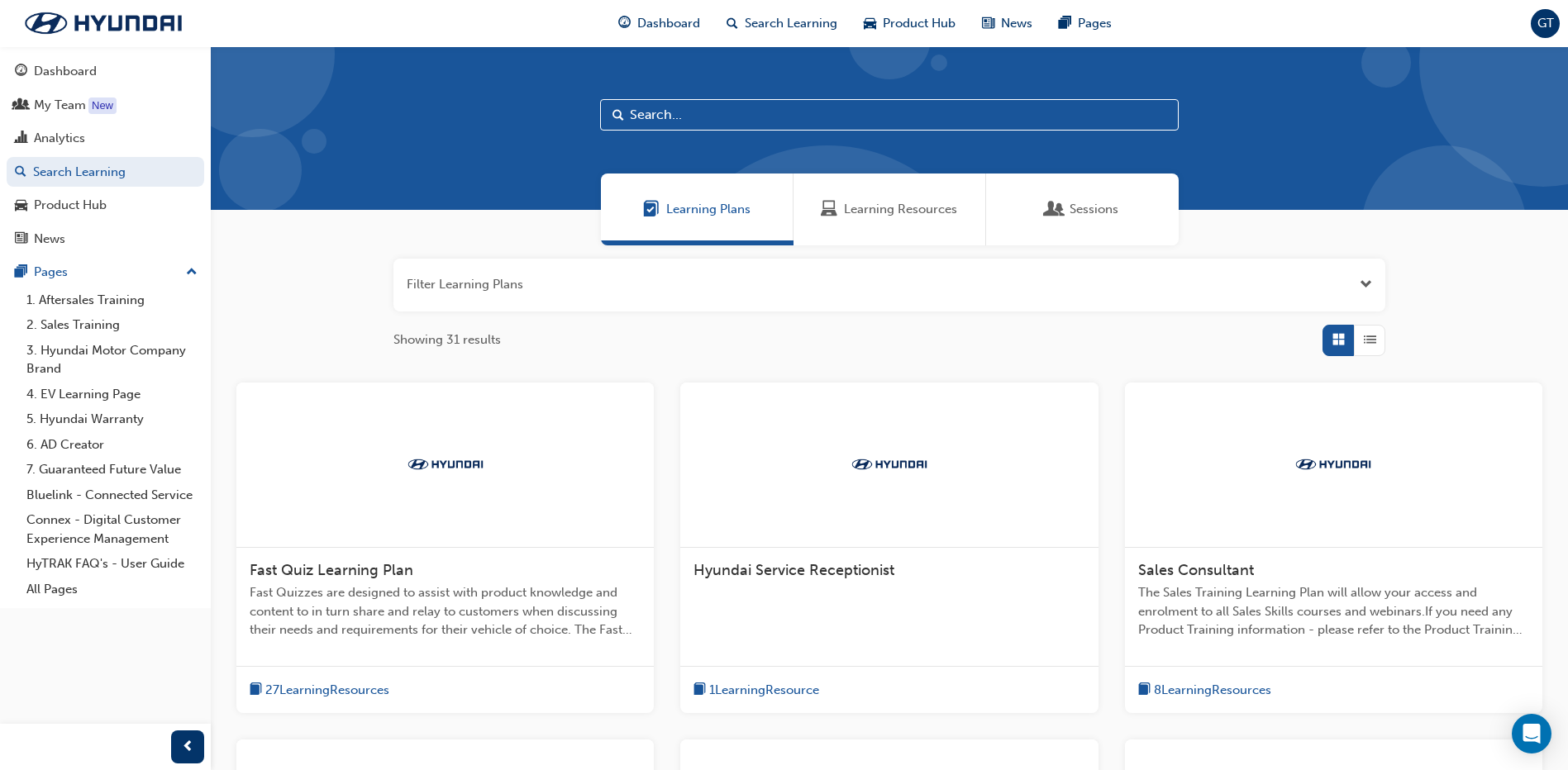
paste input "AS-TECH-L1-GDS"
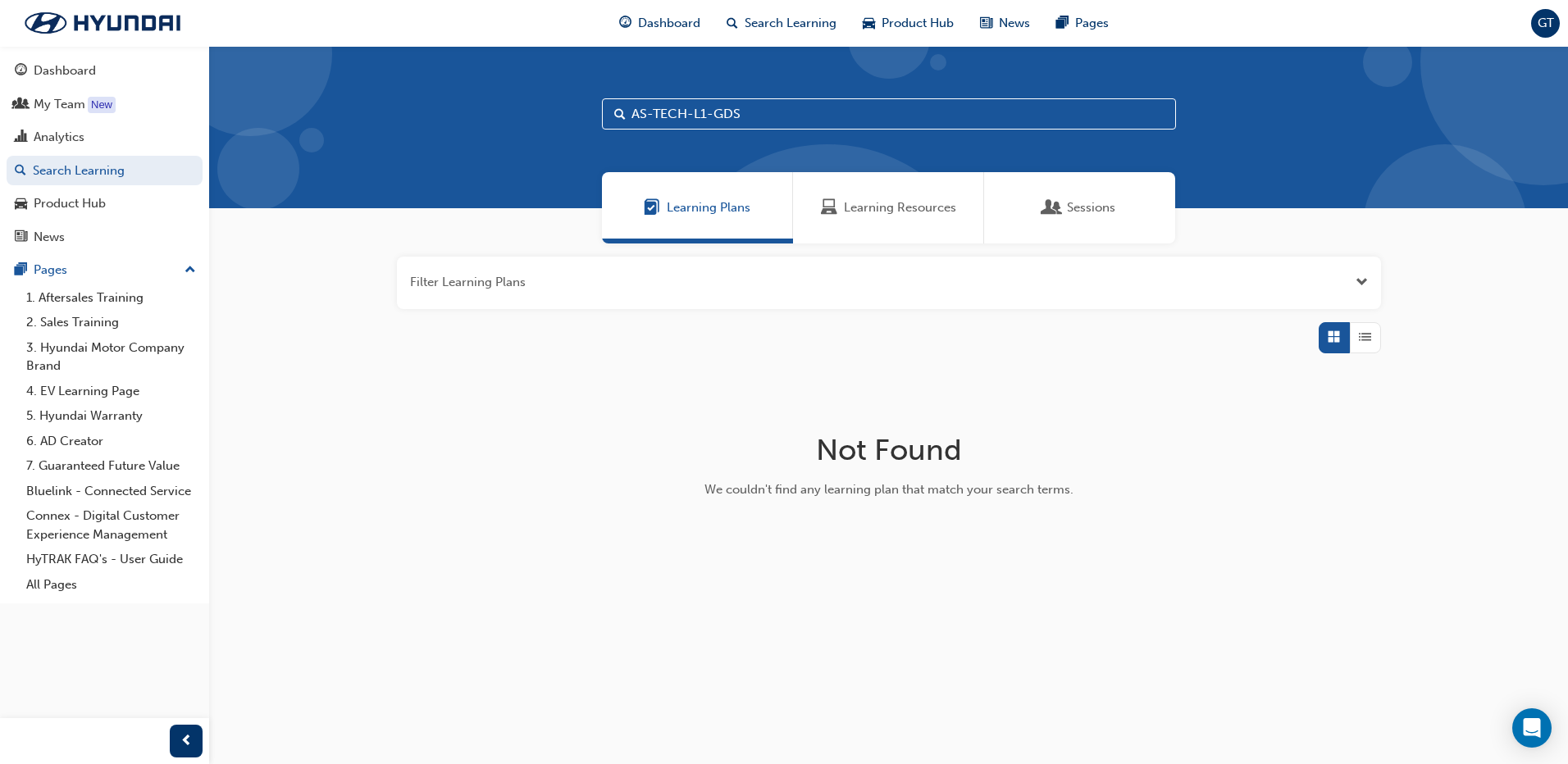
drag, startPoint x: 783, startPoint y: 113, endPoint x: 773, endPoint y: 101, distance: 15.6
click at [773, 101] on input "AS-TECH-L1-GDS" at bounding box center [889, 114] width 574 height 31
type input "AS-TECH-L1-GDS"
drag, startPoint x: 787, startPoint y: 113, endPoint x: 542, endPoint y: 112, distance: 245.0
click at [542, 112] on div "AS-TECH-L1-GDS" at bounding box center [889, 127] width 1358 height 163
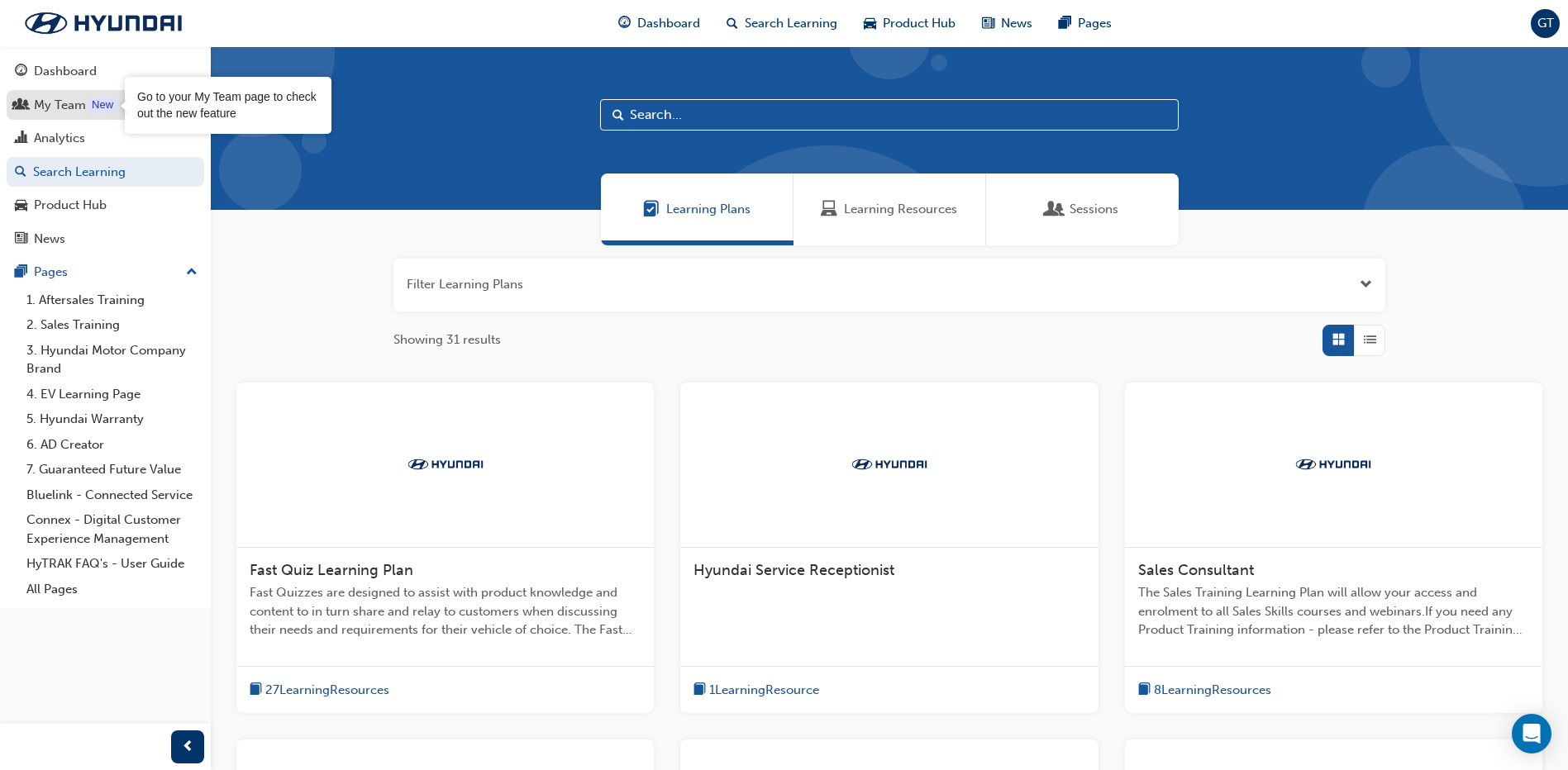
click at [86, 99] on div "My Team" at bounding box center [105, 105] width 181 height 21
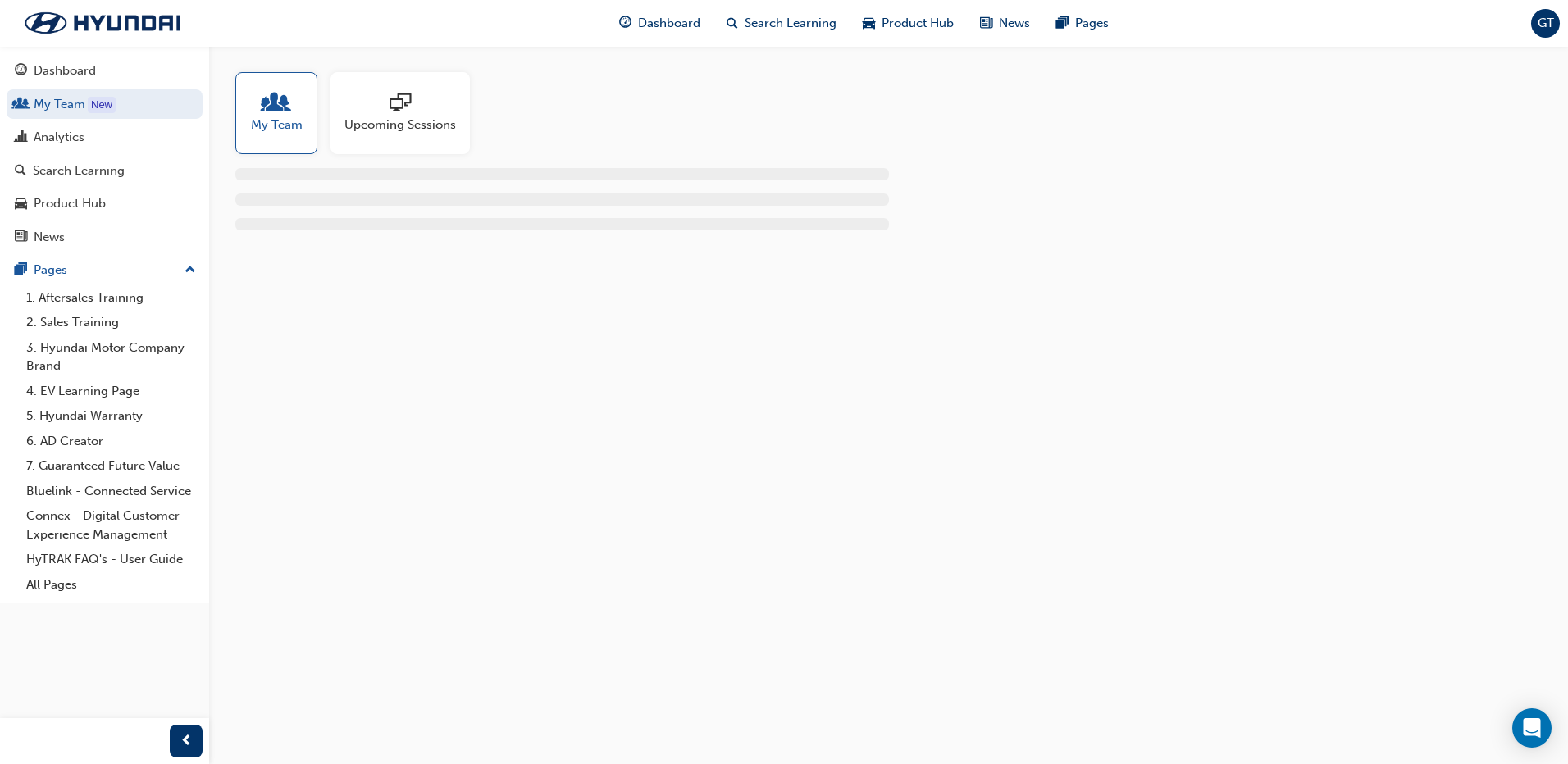
click at [389, 114] on div at bounding box center [400, 104] width 112 height 23
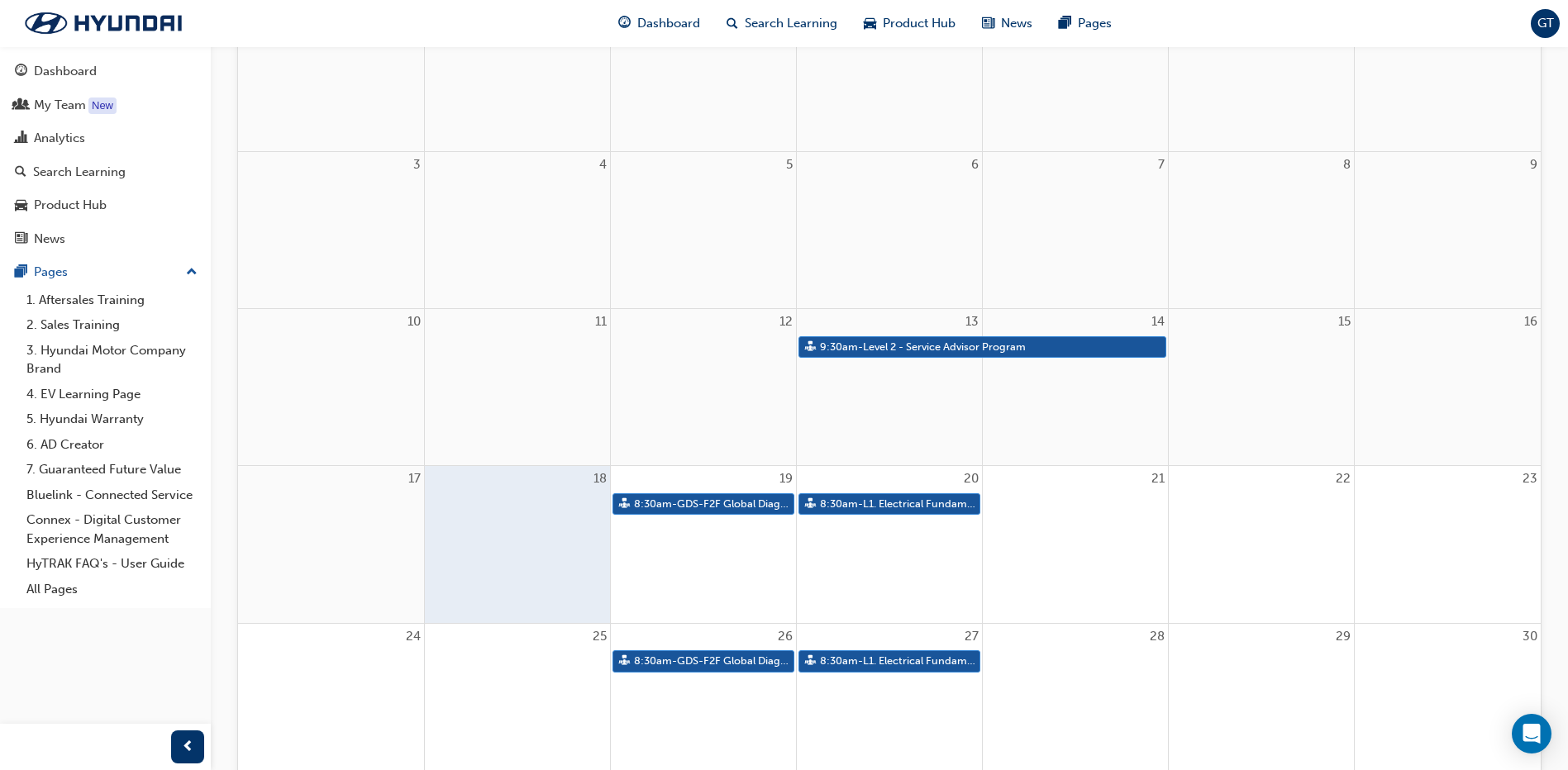
scroll to position [331, 0]
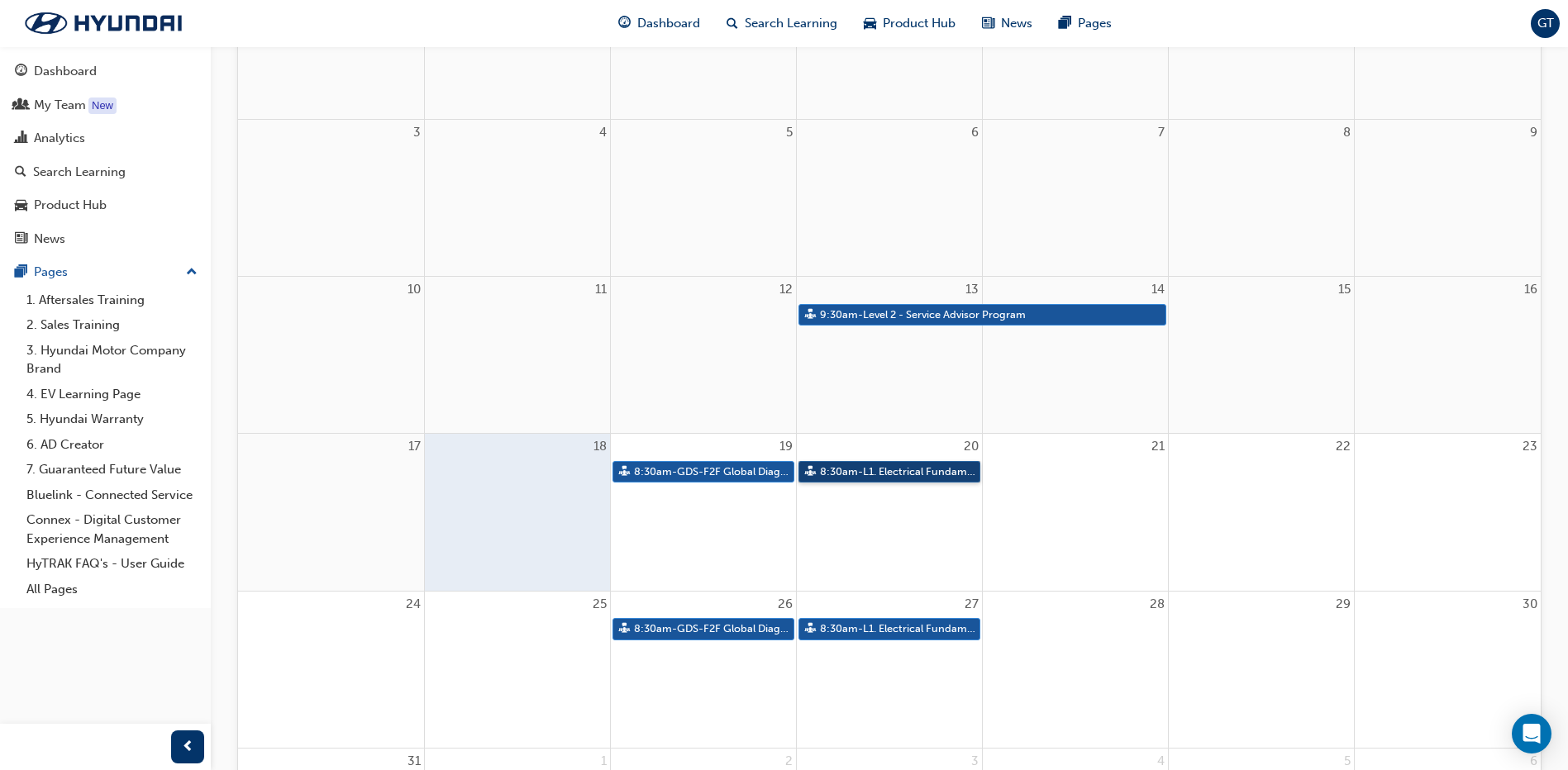
click at [852, 470] on link "8:30am - L1. Electrical Fundamentals" at bounding box center [889, 473] width 182 height 23
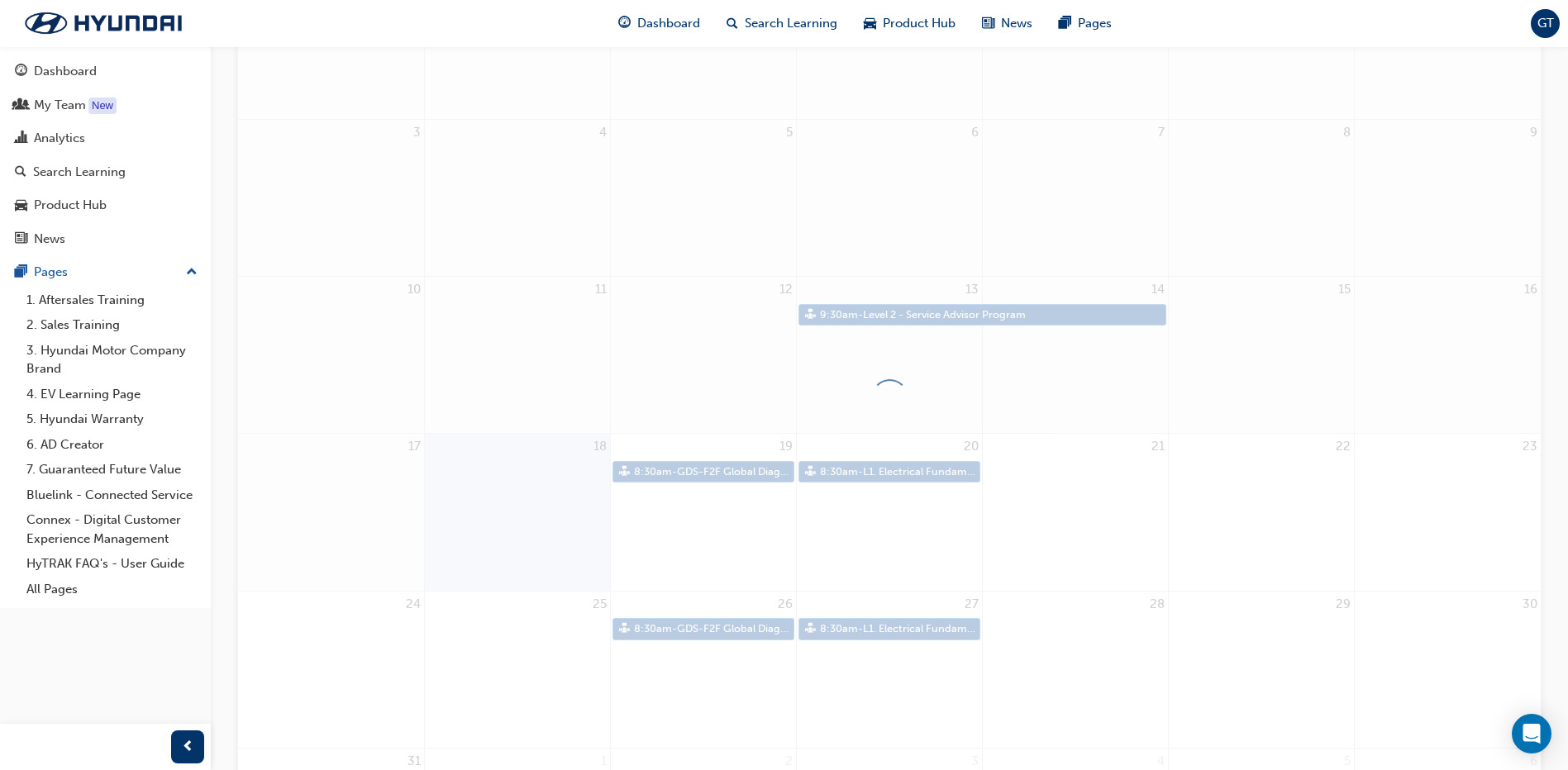
click at [852, 470] on div at bounding box center [888, 399] width 1304 height 1015
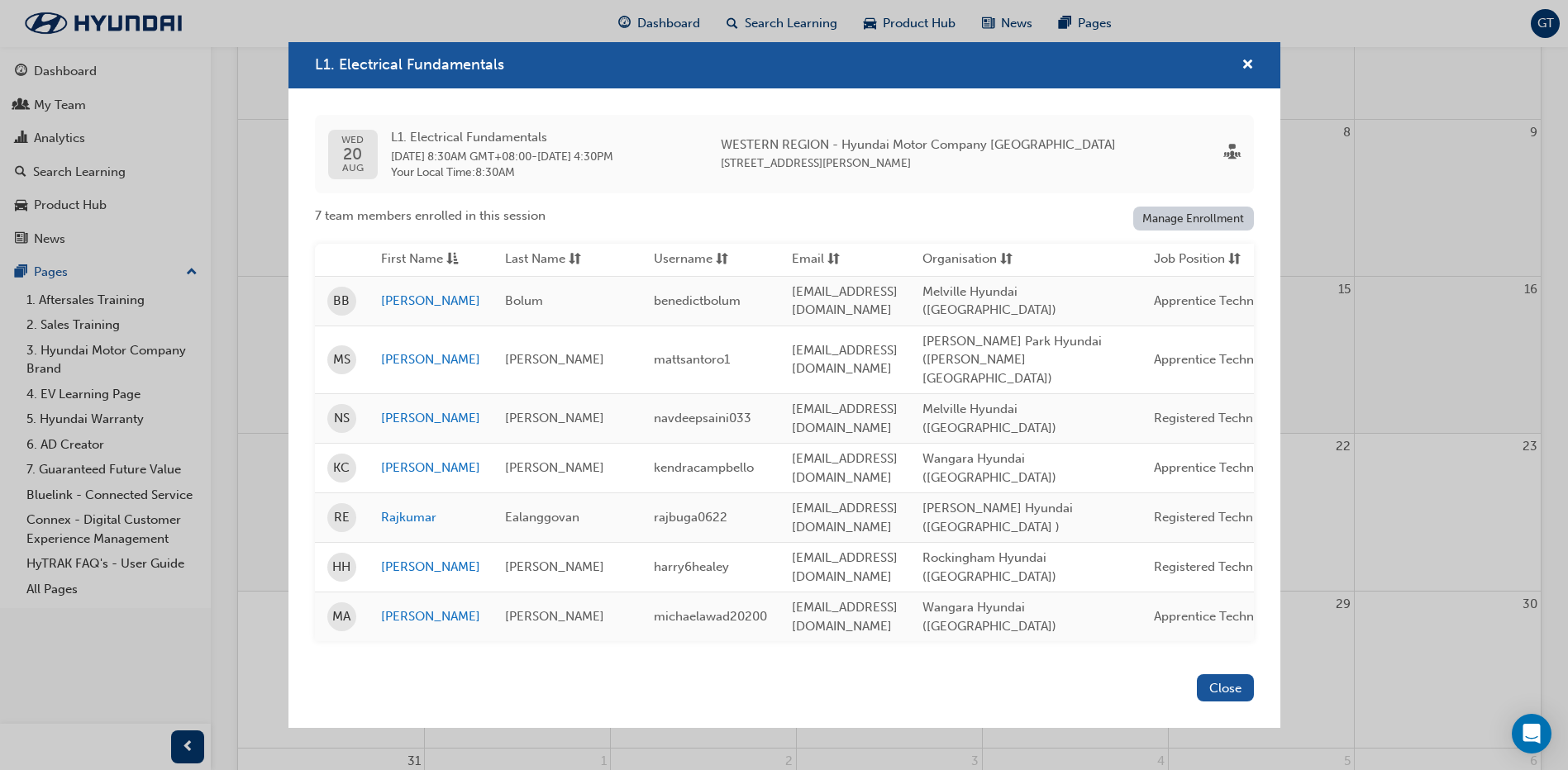
click at [1176, 230] on link "Manage Enrollment" at bounding box center [1192, 218] width 120 height 24
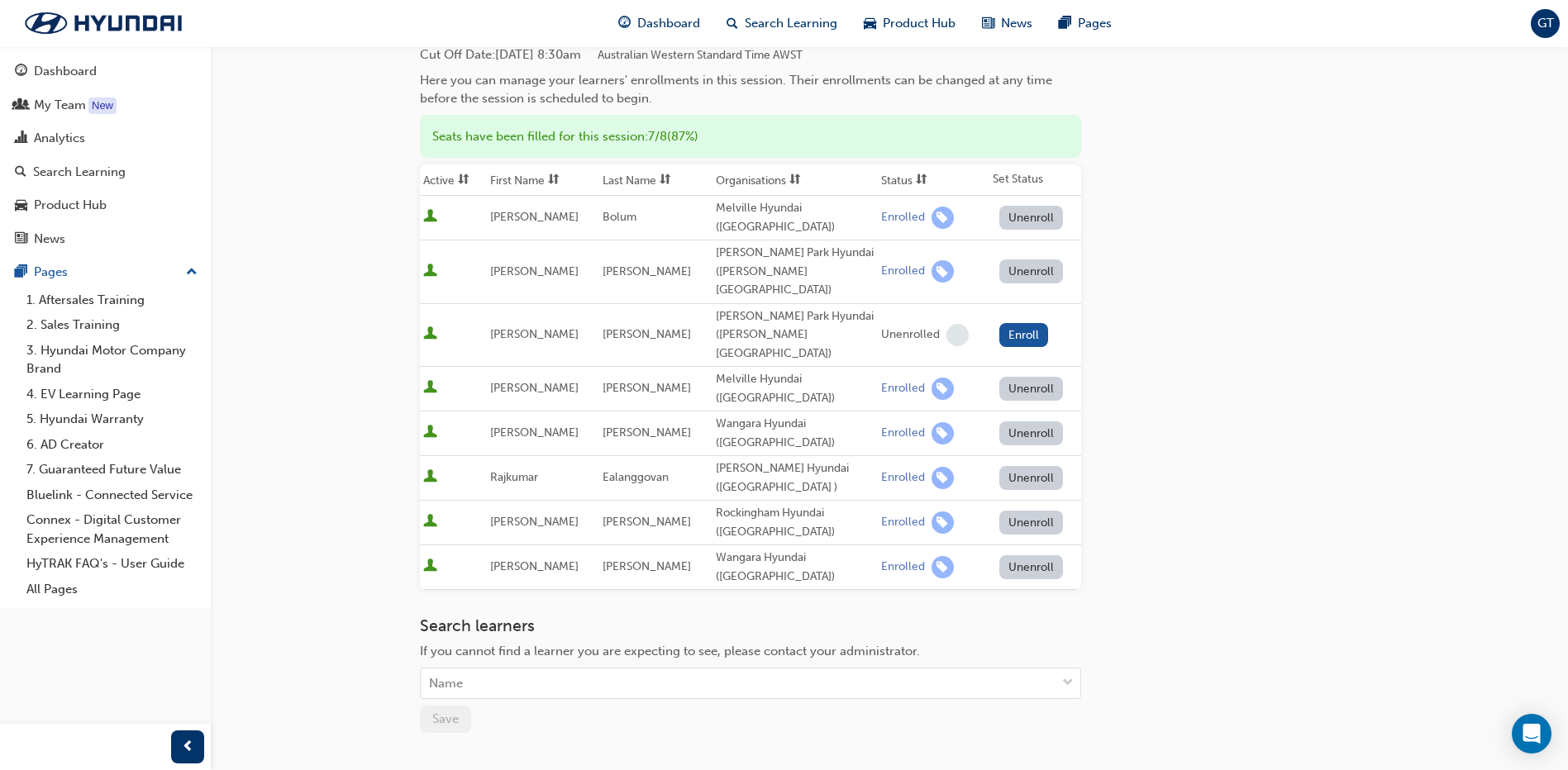
scroll to position [166, 0]
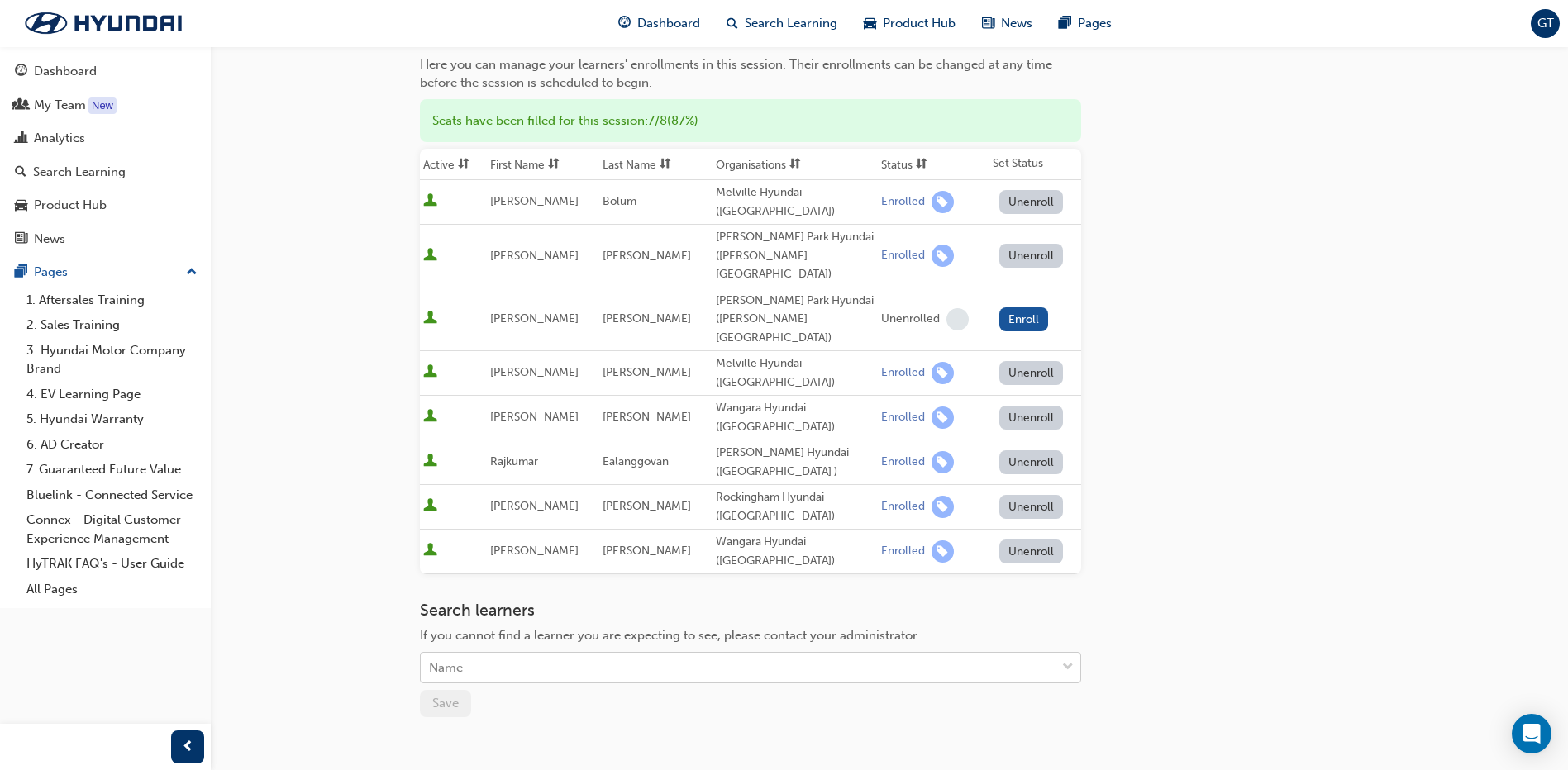
click at [796, 654] on div "Name" at bounding box center [738, 668] width 634 height 29
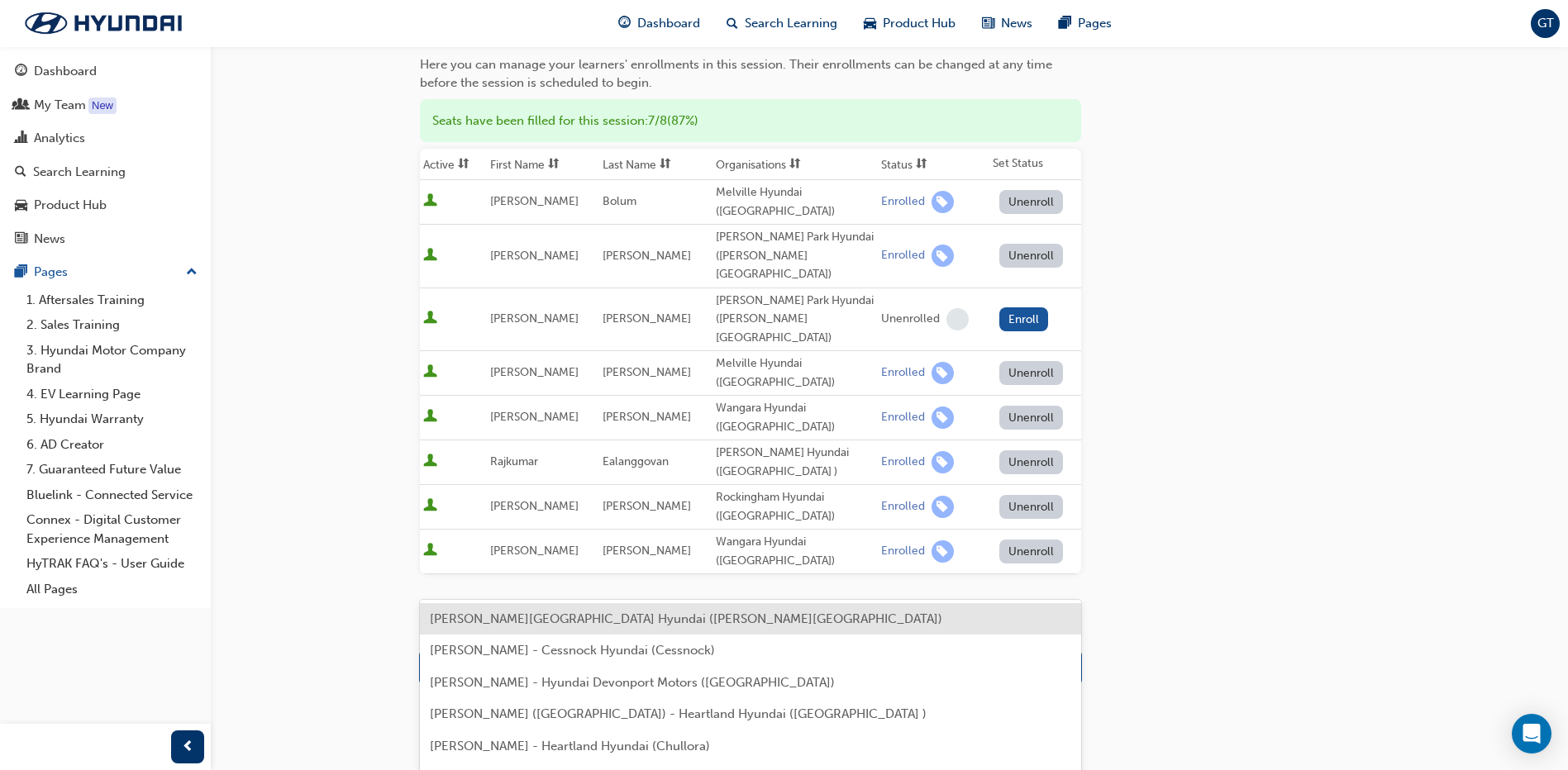
type input "dic"
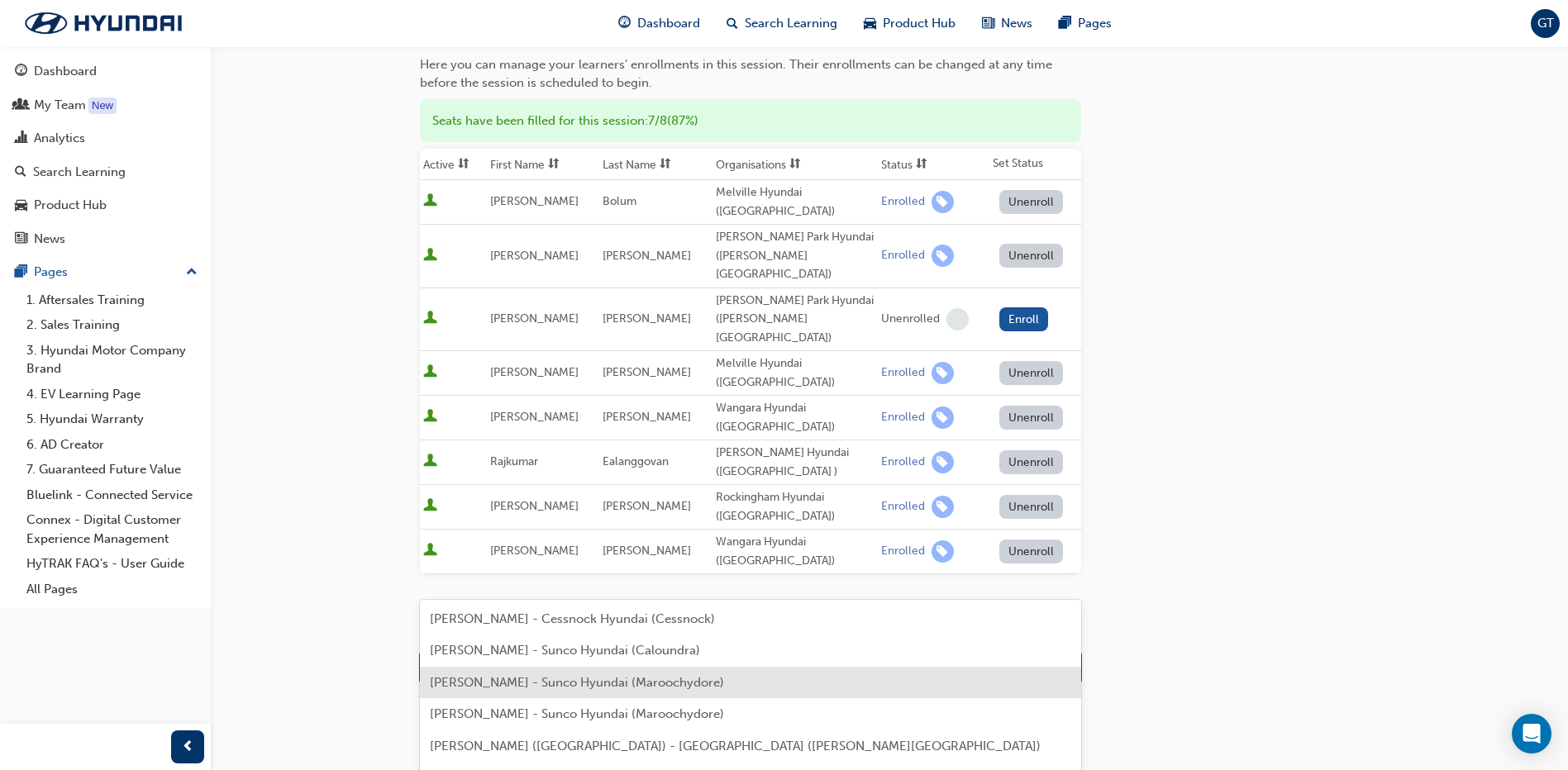
scroll to position [13, 0]
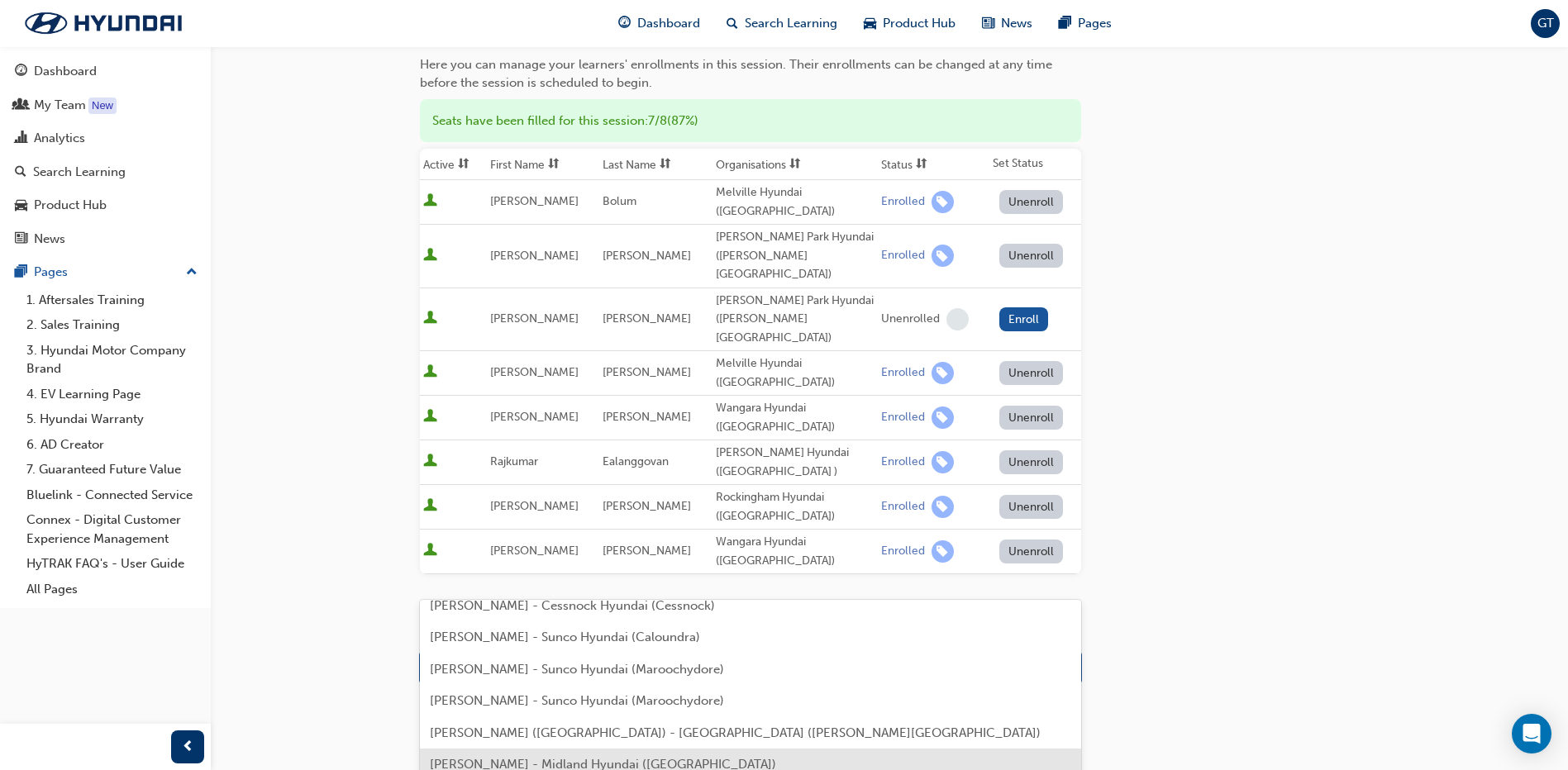
click at [654, 765] on span "Shaun Dickson - Midland Hyundai (Midland)" at bounding box center [603, 764] width 347 height 15
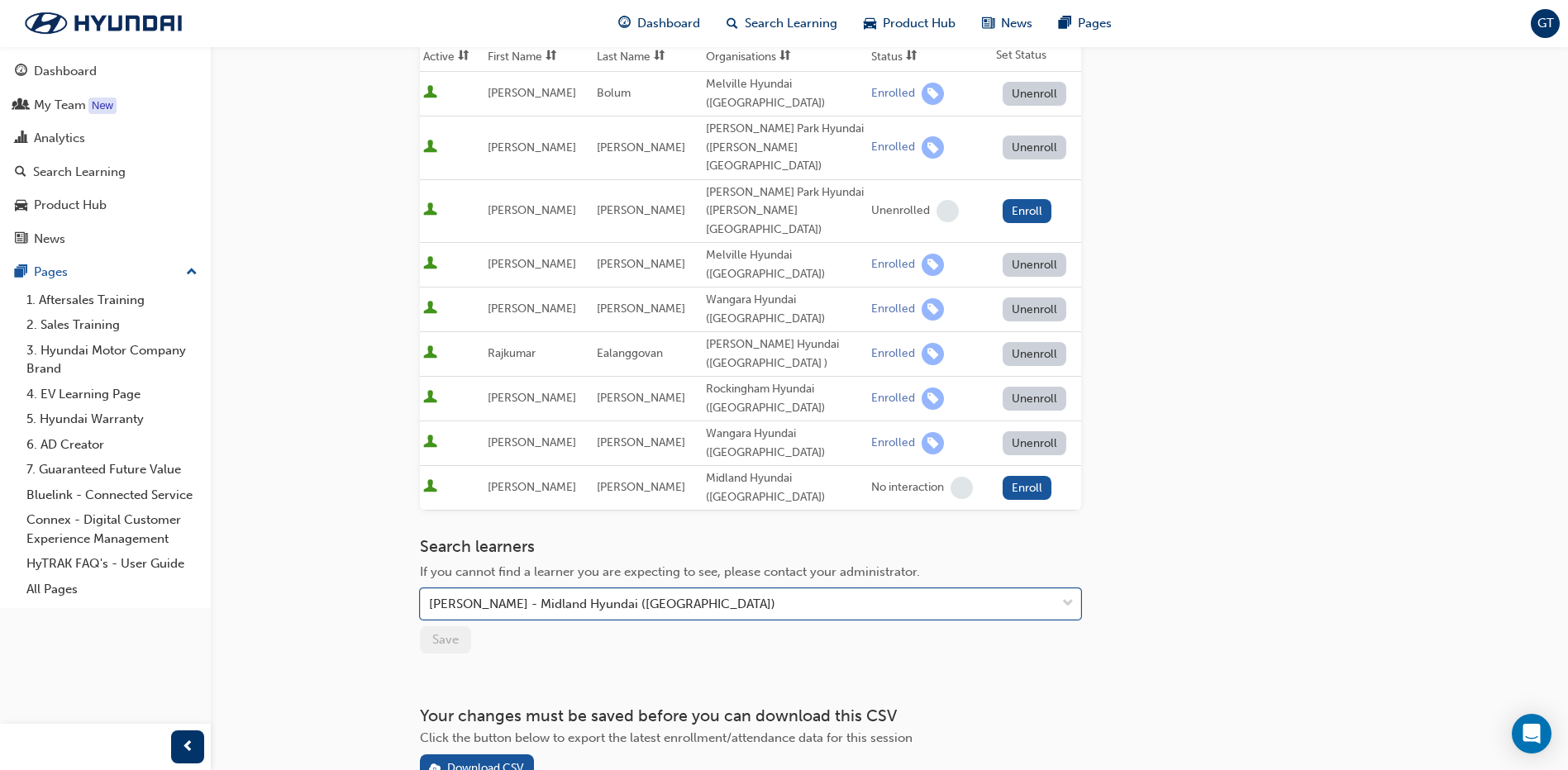
scroll to position [276, 0]
click at [1005, 474] on button "Enroll" at bounding box center [1027, 485] width 49 height 24
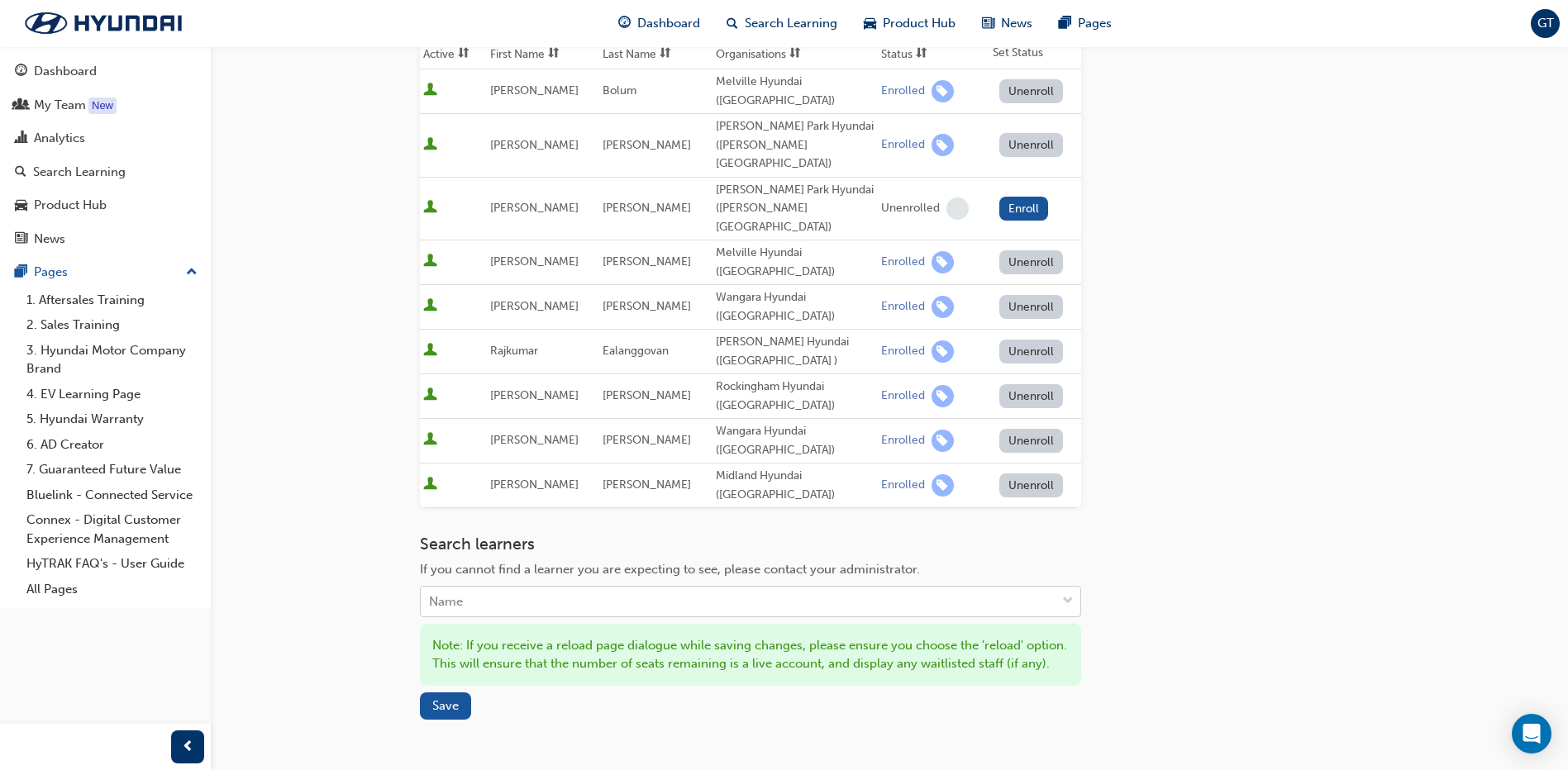
click at [573, 587] on div "Name" at bounding box center [738, 601] width 634 height 29
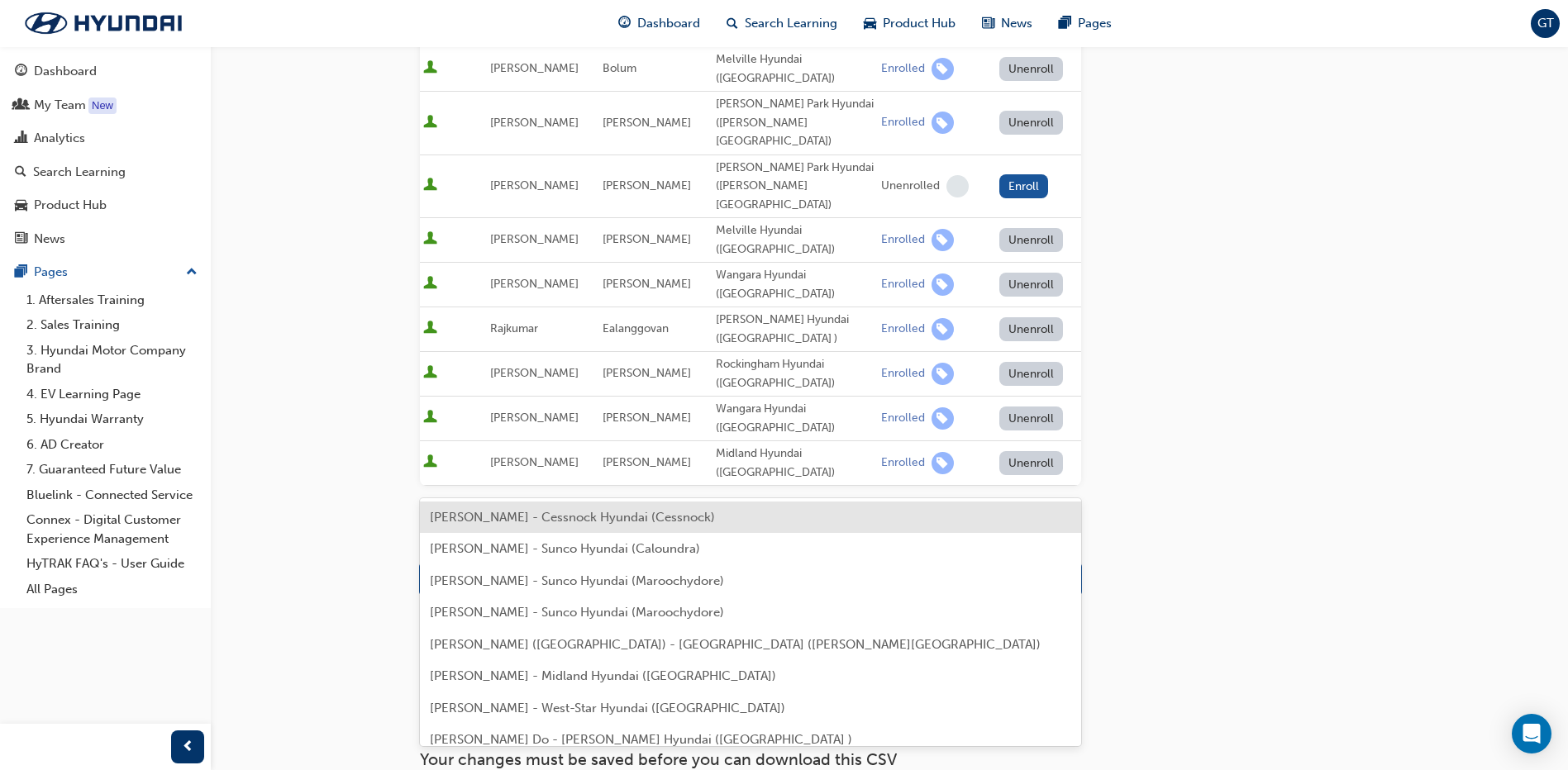
scroll to position [359, 0]
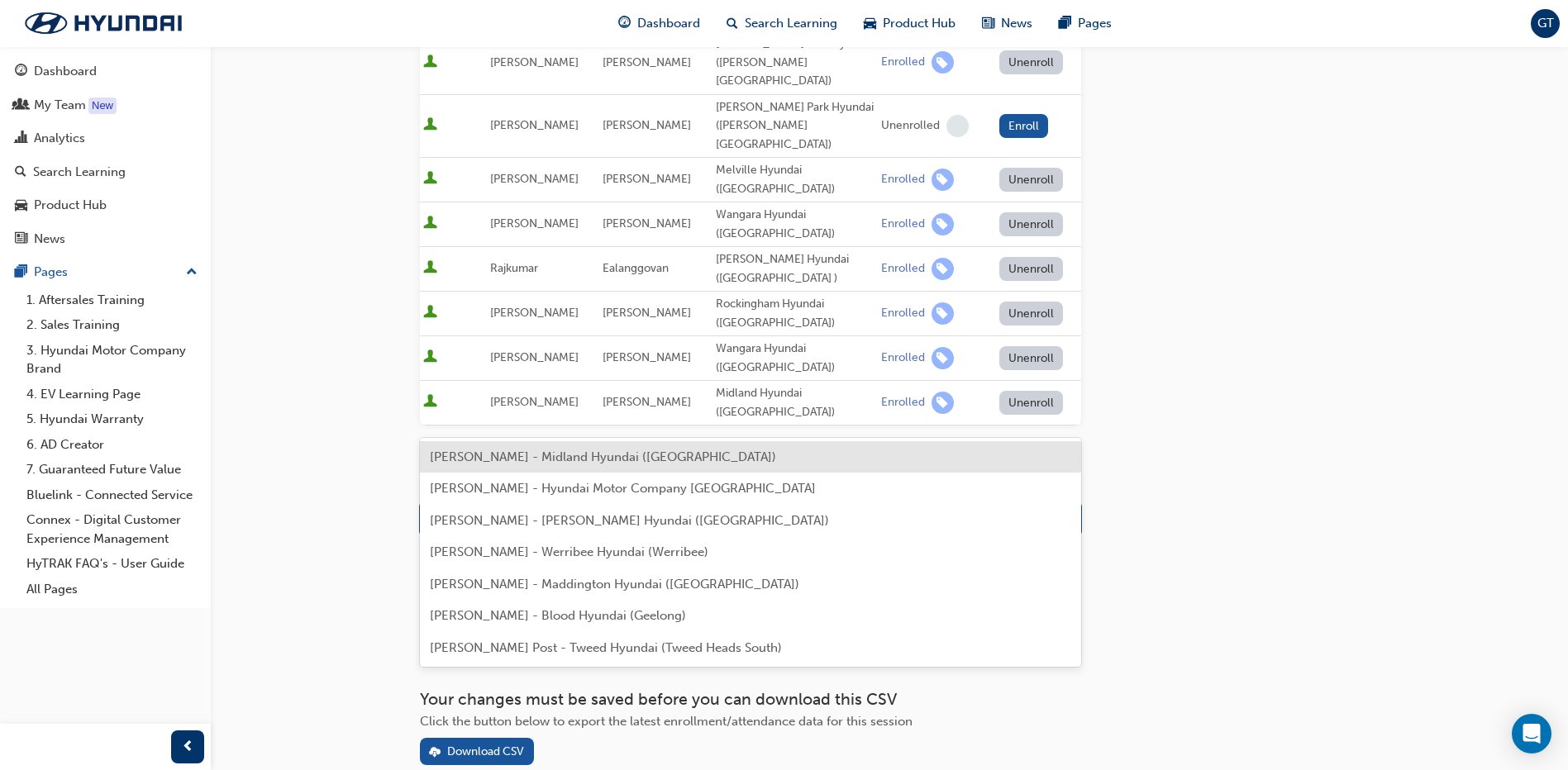
type input "domin"
click at [614, 459] on span "Dominic Adriano - Midland Hyundai (Midland)" at bounding box center [603, 457] width 347 height 15
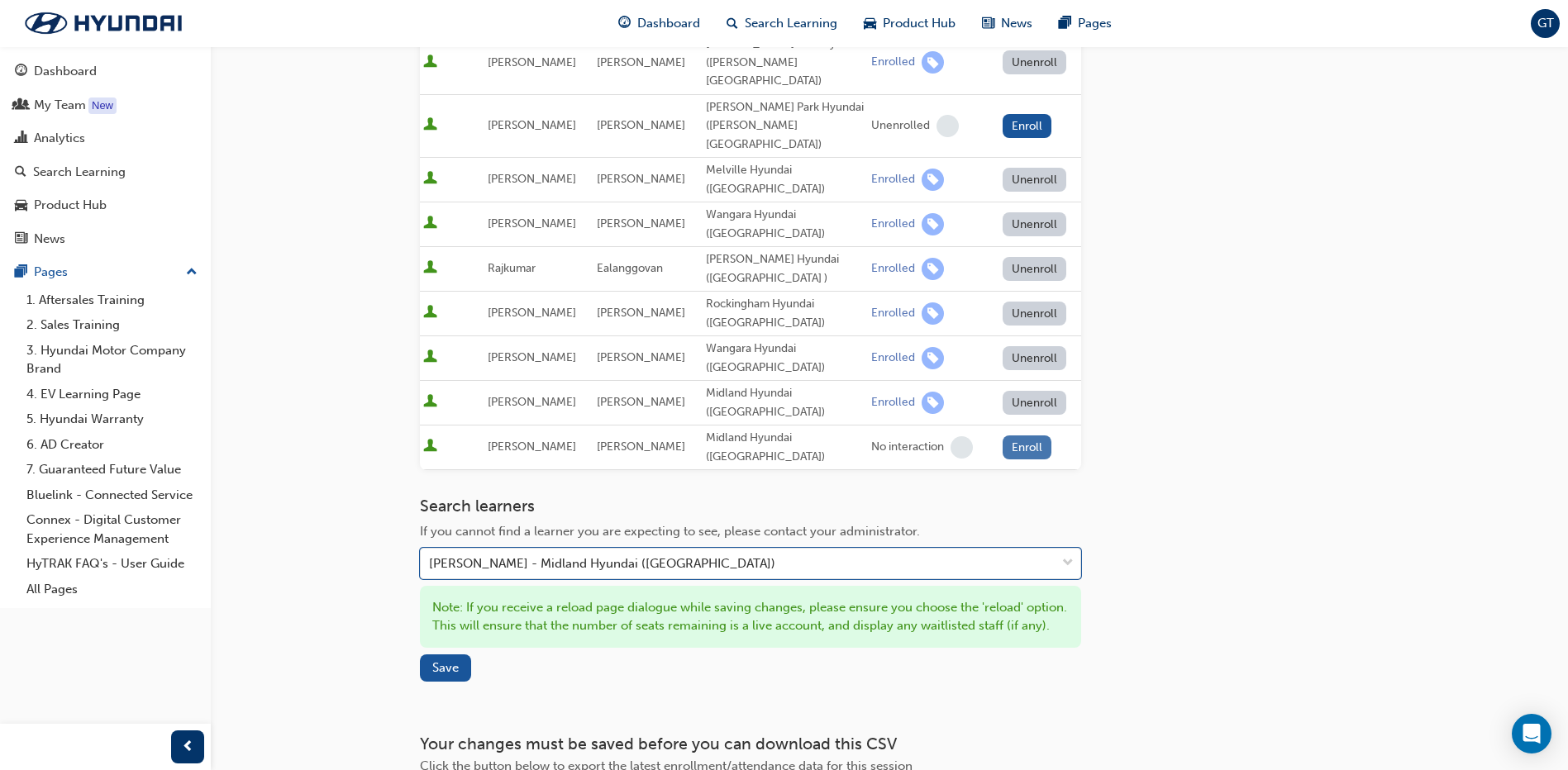
click at [1024, 436] on button "Enroll" at bounding box center [1027, 447] width 49 height 24
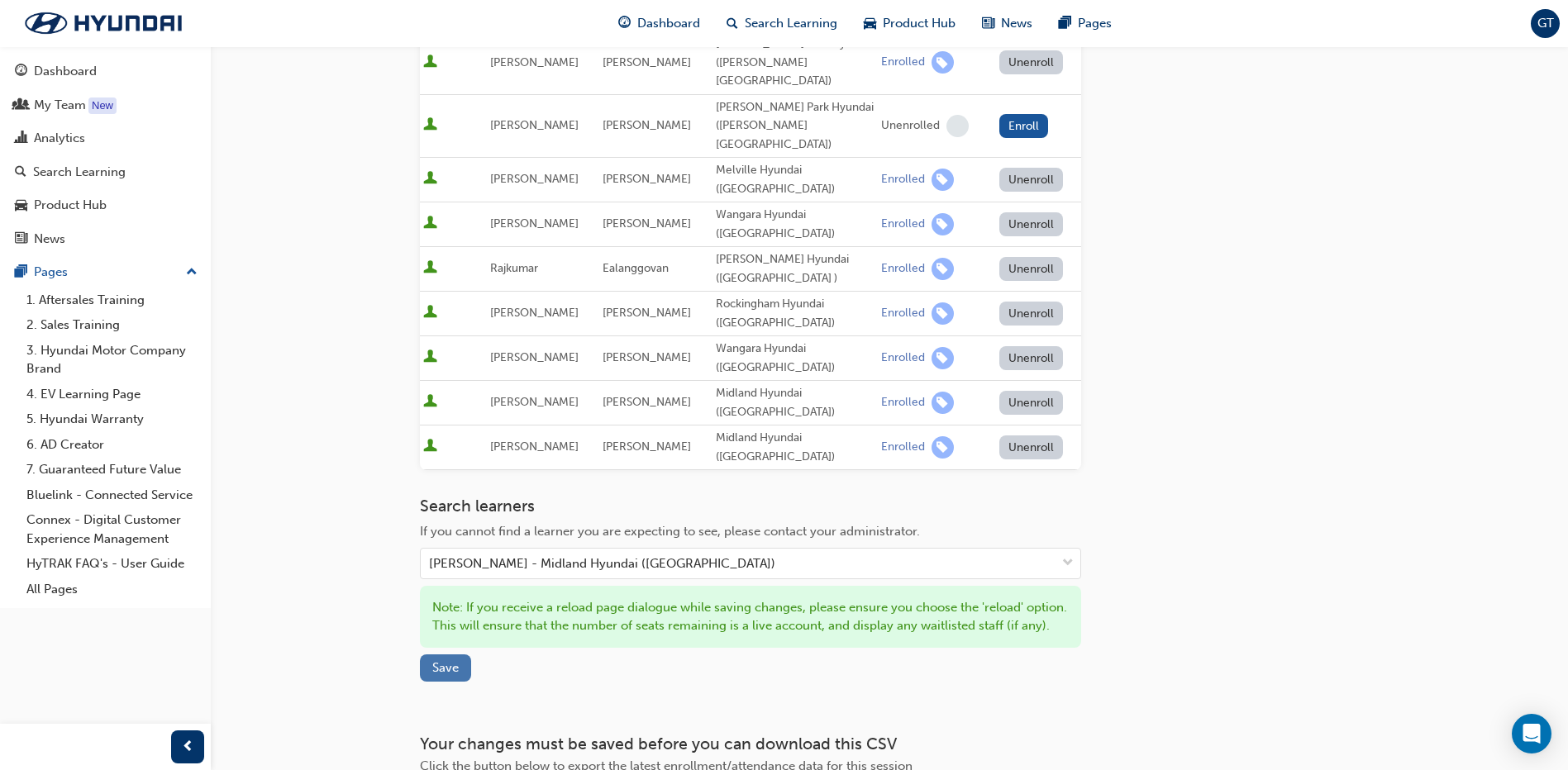
click at [442, 654] on button "Save" at bounding box center [445, 668] width 51 height 27
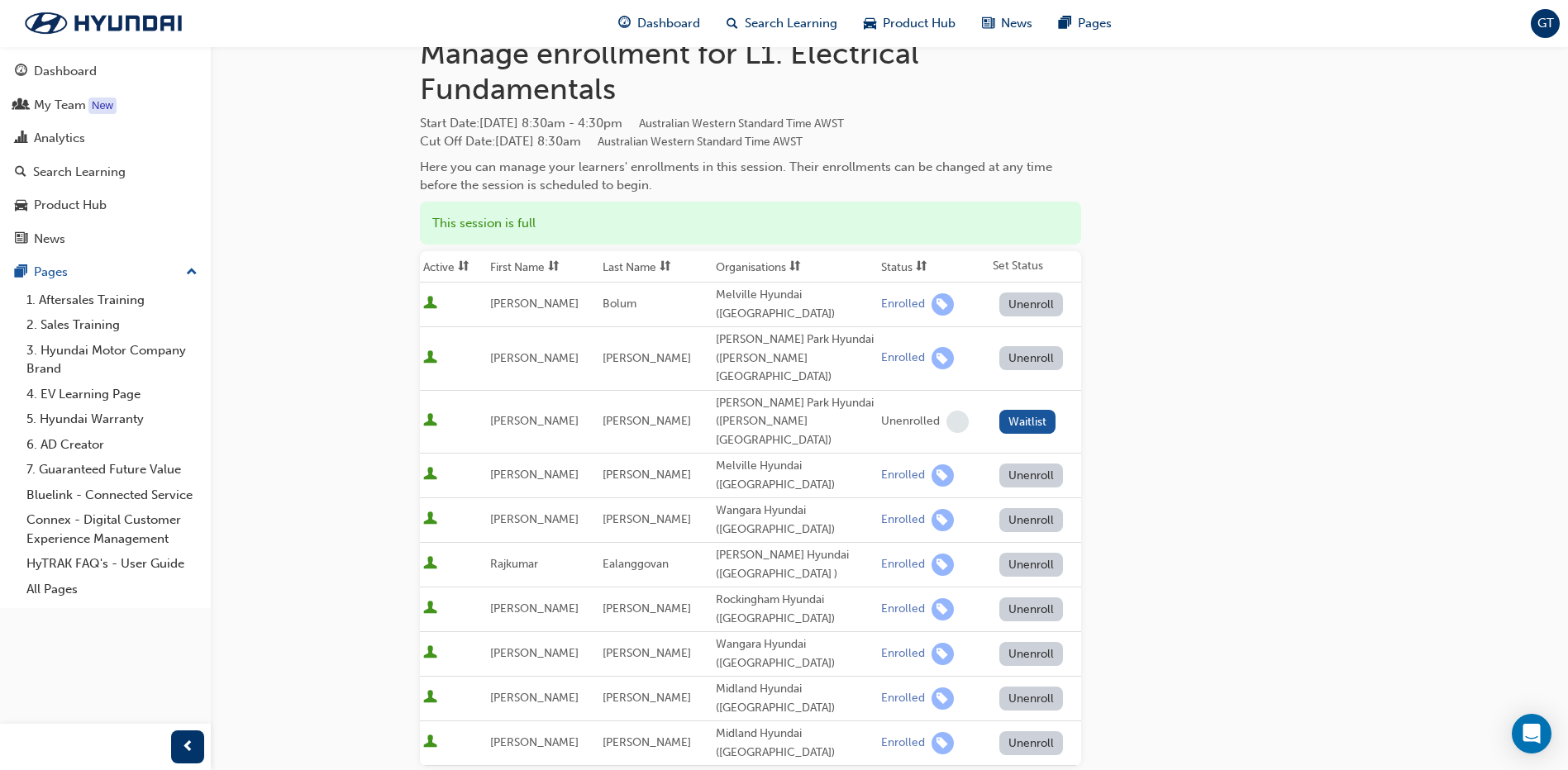
scroll to position [0, 0]
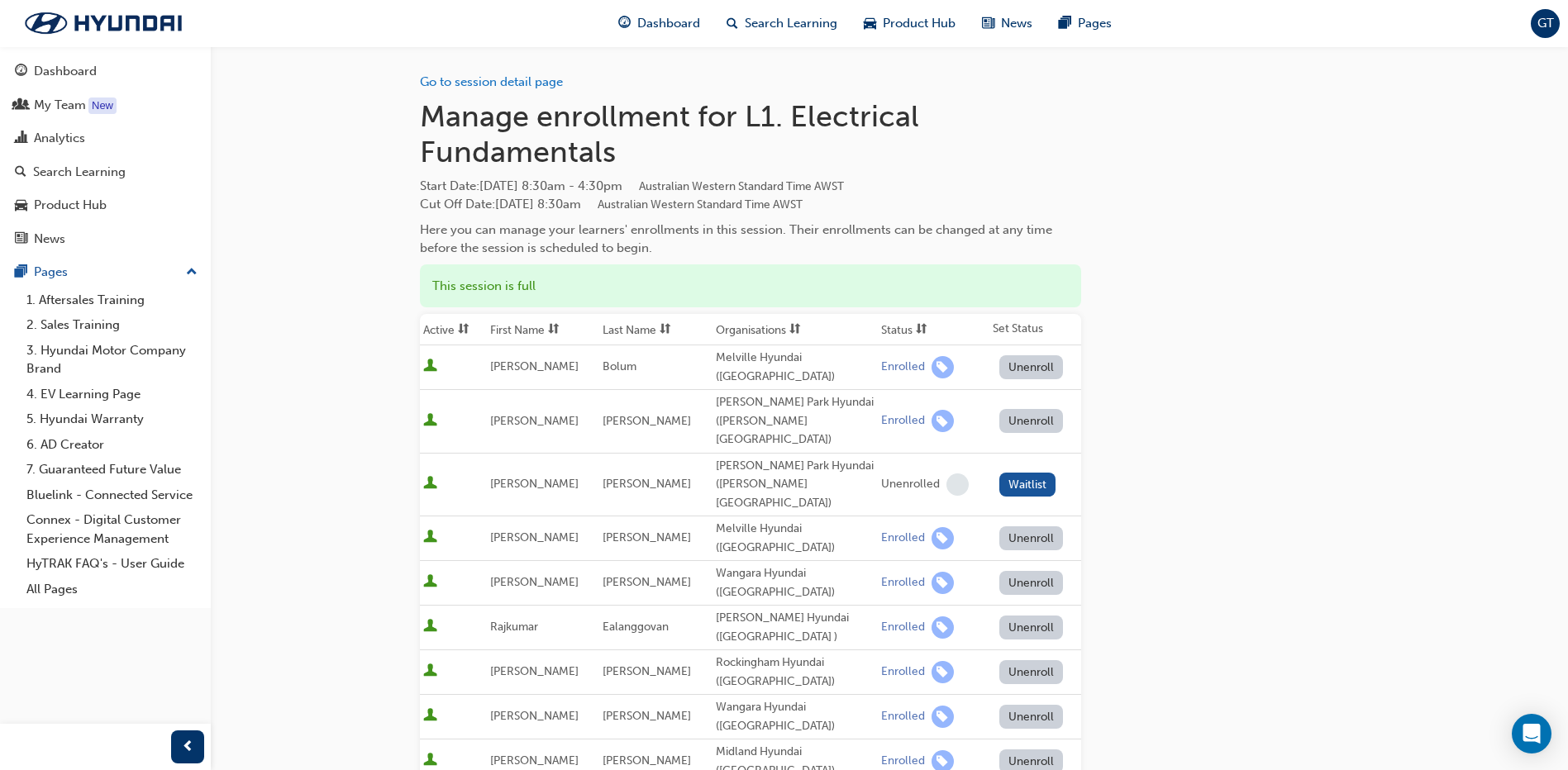
click at [1544, 25] on span "GT" at bounding box center [1544, 24] width 16 height 19
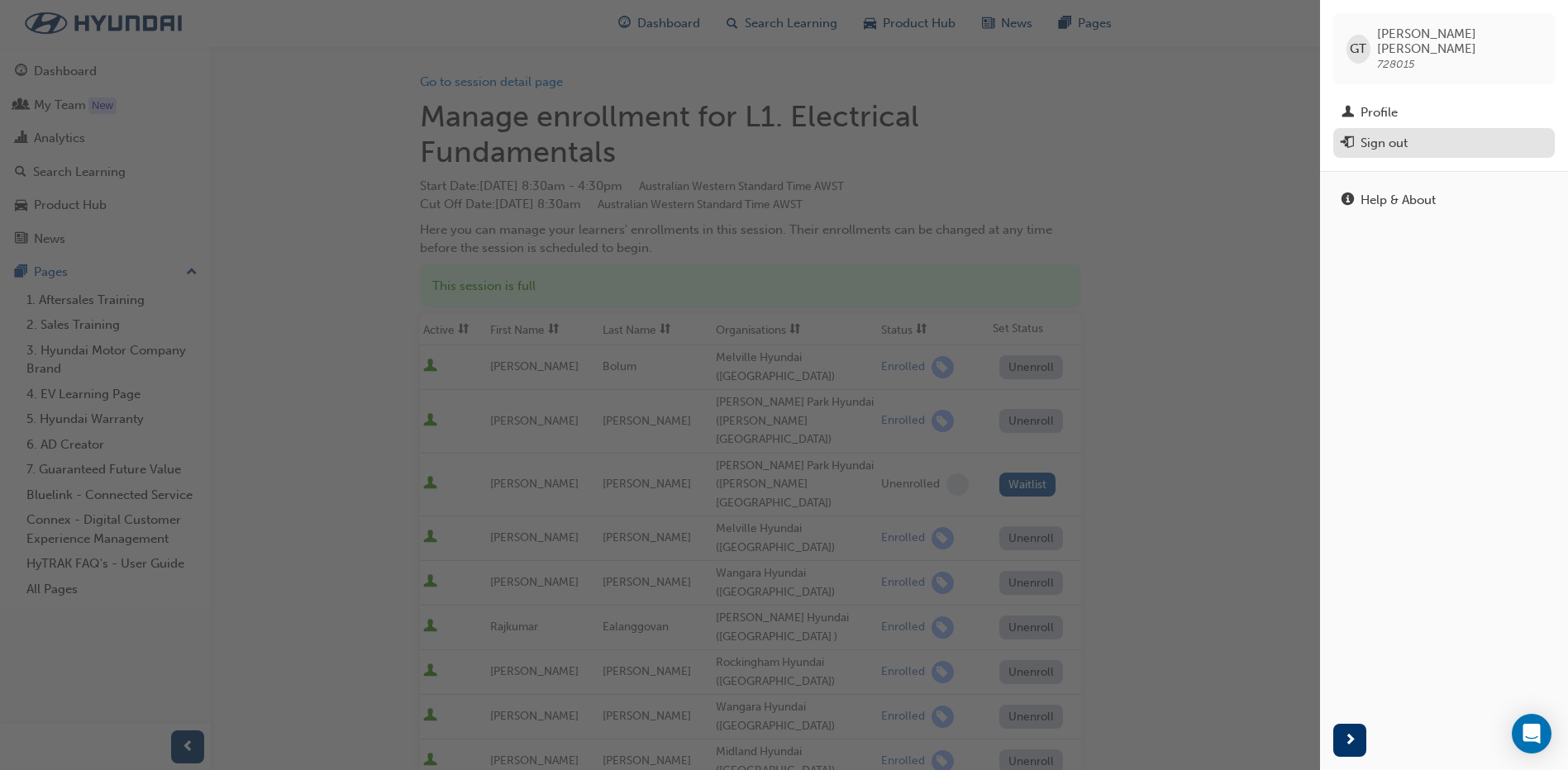
click at [1392, 134] on div "Sign out" at bounding box center [1383, 143] width 47 height 19
